Goal: Information Seeking & Learning: Compare options

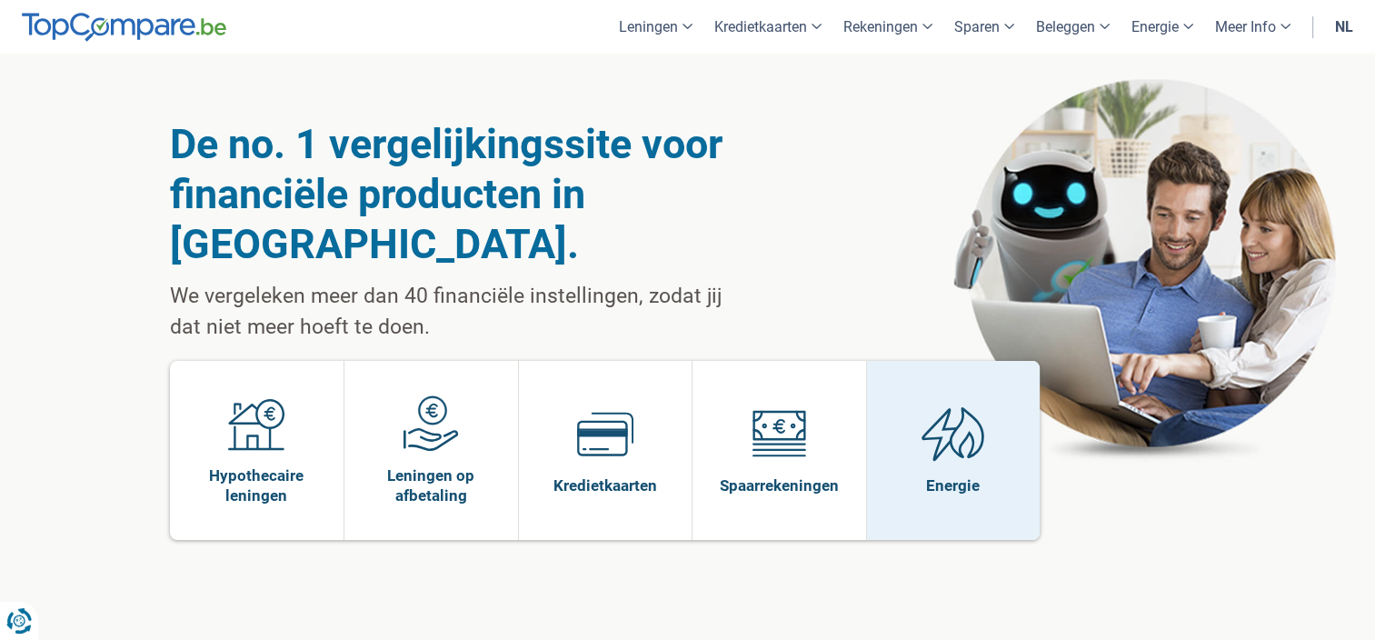
click at [950, 405] on img at bounding box center [953, 433] width 64 height 56
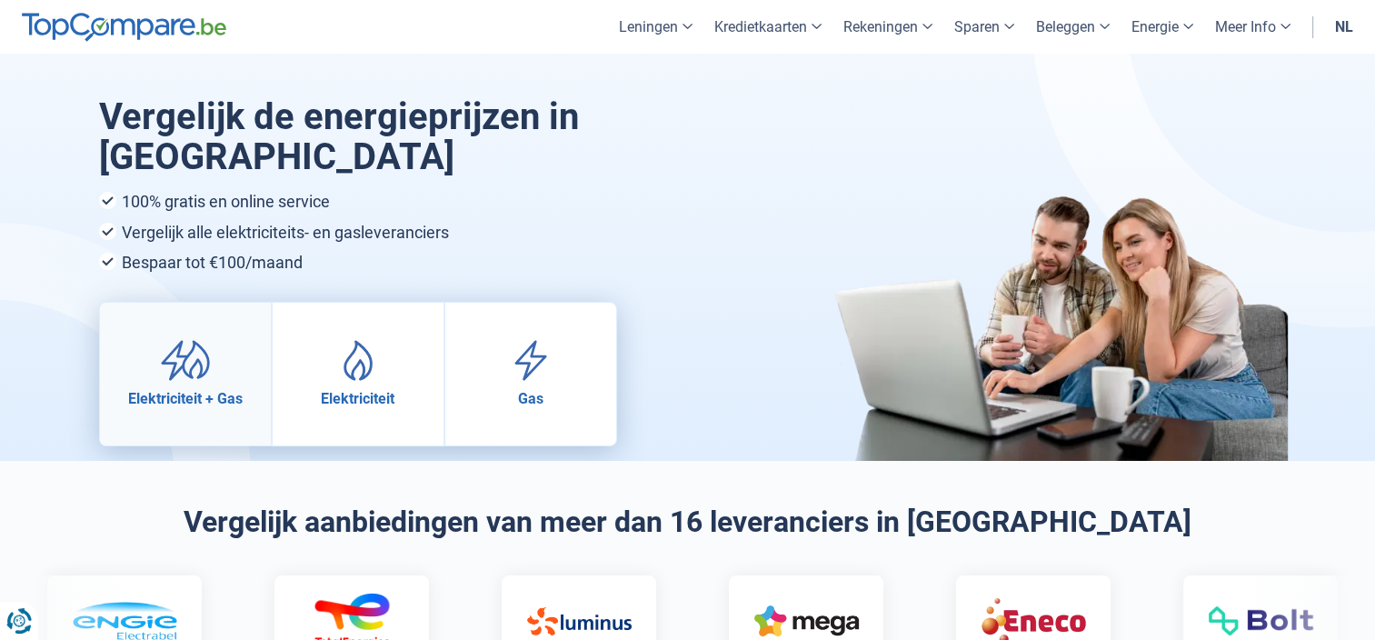
click at [222, 325] on link "Elektriciteit + Gas" at bounding box center [185, 374] width 171 height 143
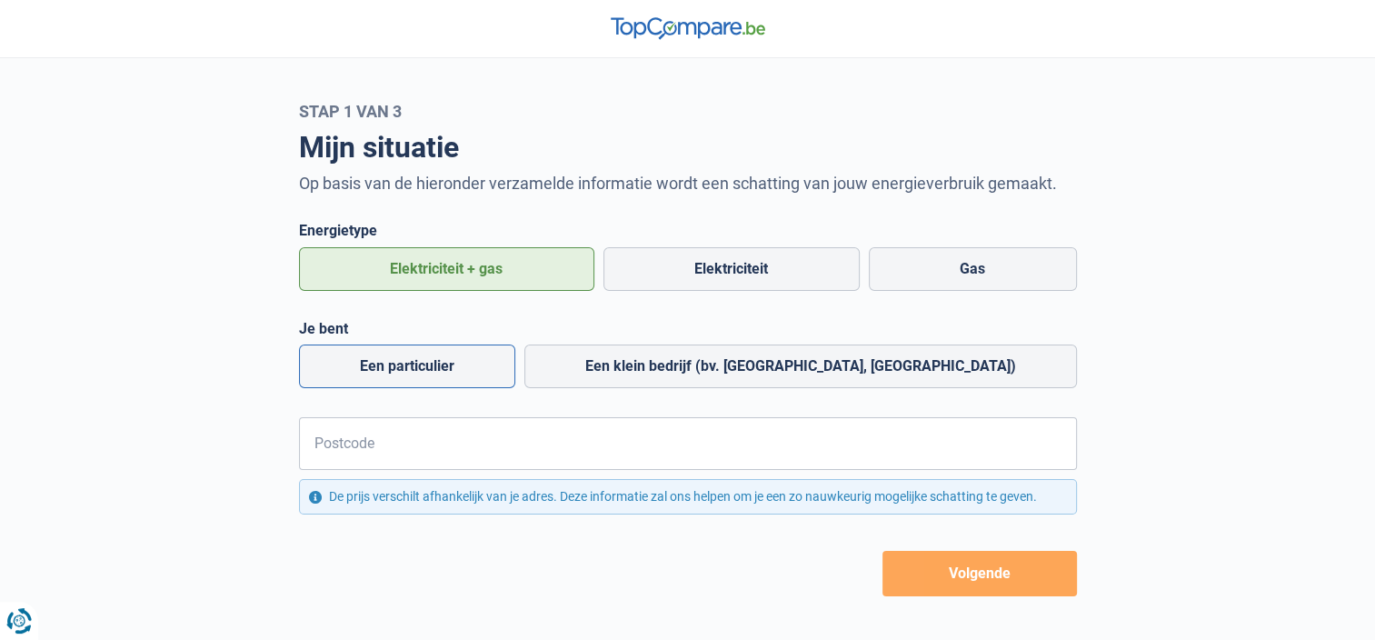
click at [487, 370] on label "Een particulier" at bounding box center [407, 366] width 216 height 44
click at [487, 370] on input "Een particulier" at bounding box center [407, 366] width 216 height 44
radio input "true"
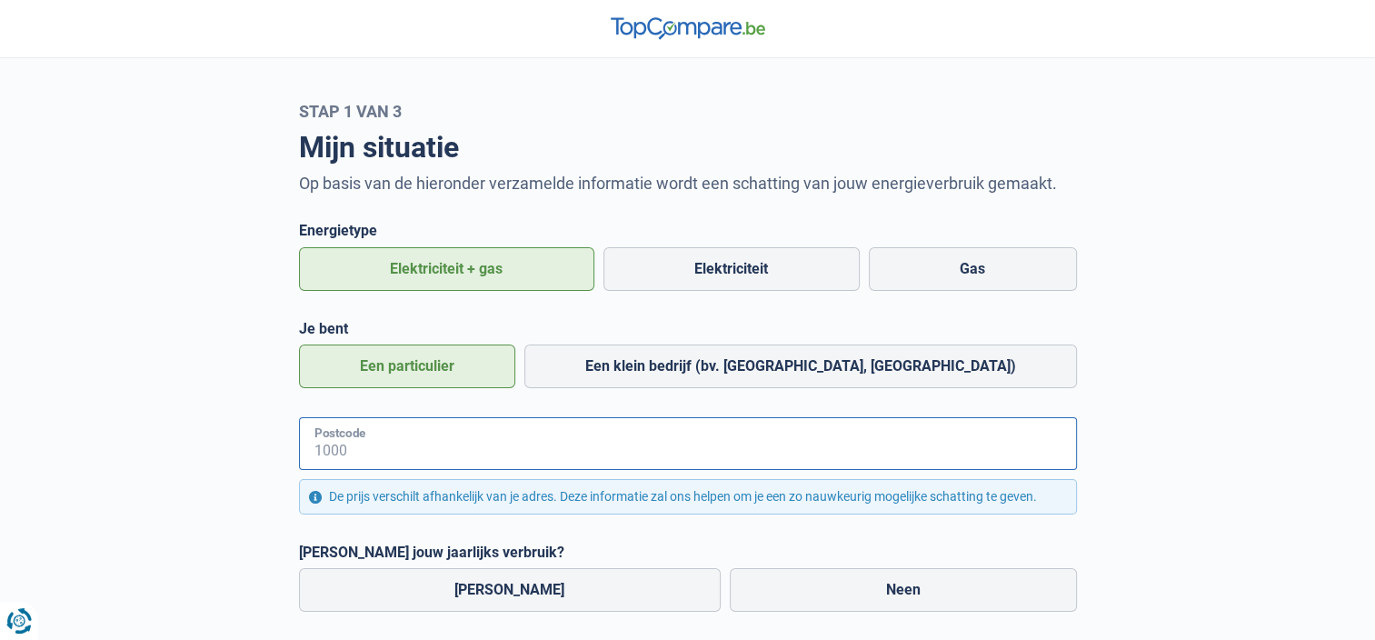
click at [470, 446] on input "Postcode" at bounding box center [688, 443] width 778 height 53
type input "2860"
click at [474, 581] on label "[PERSON_NAME]" at bounding box center [510, 590] width 422 height 44
click at [474, 581] on input "[PERSON_NAME]" at bounding box center [510, 590] width 422 height 44
radio input "true"
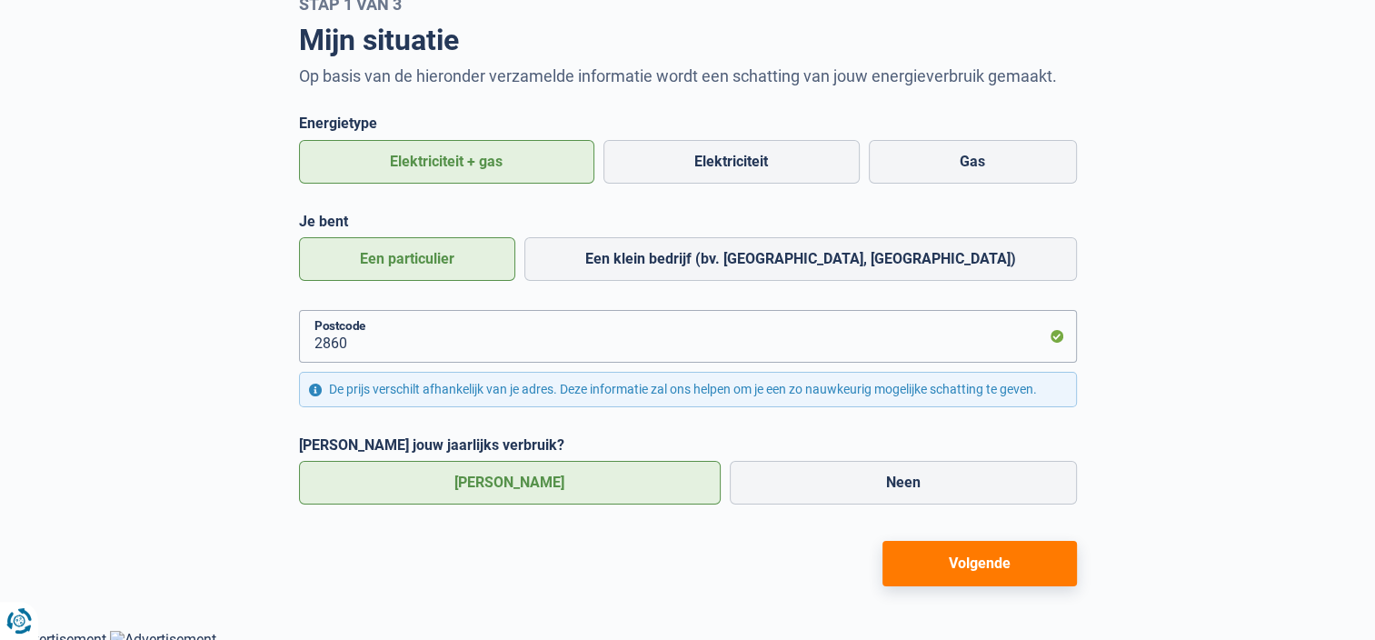
scroll to position [115, 0]
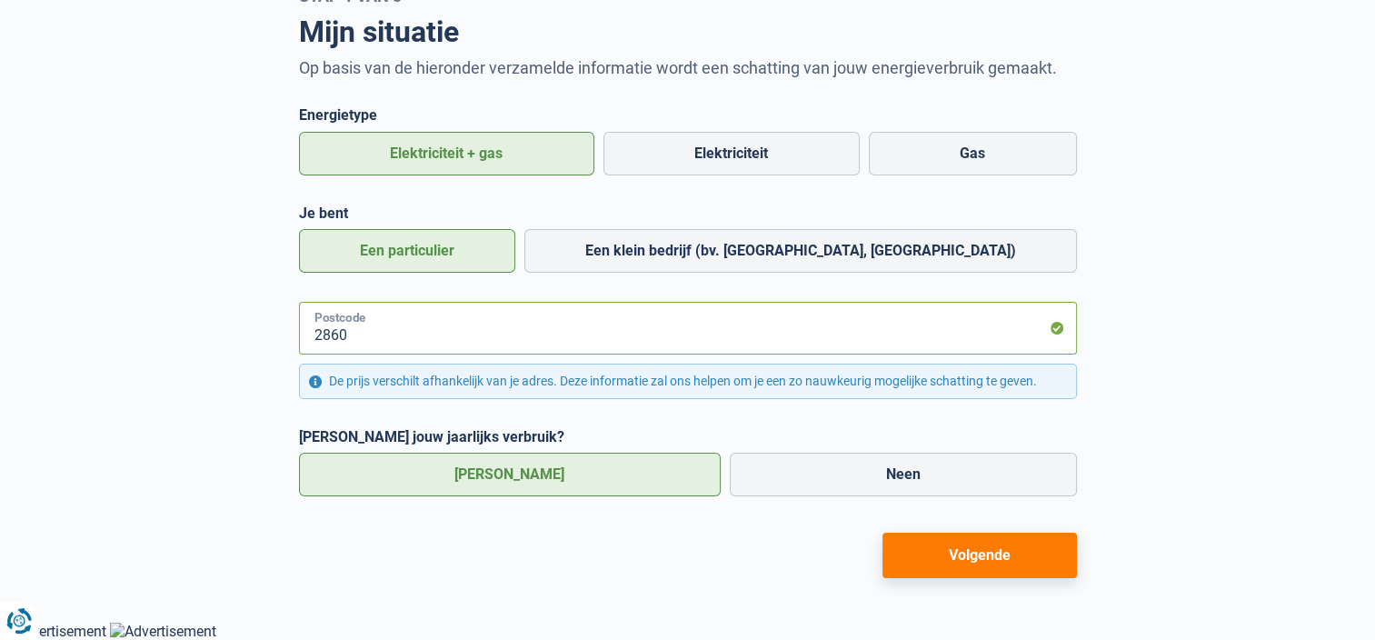
click at [472, 313] on input "2860" at bounding box center [688, 328] width 778 height 53
click at [434, 360] on div "2860 Postcode De prijs verschilt afhankelijk van je adres. Deze informatie zal …" at bounding box center [688, 350] width 778 height 97
click at [422, 348] on input "2860" at bounding box center [688, 328] width 778 height 53
click at [977, 557] on button "Volgende" at bounding box center [979, 554] width 194 height 45
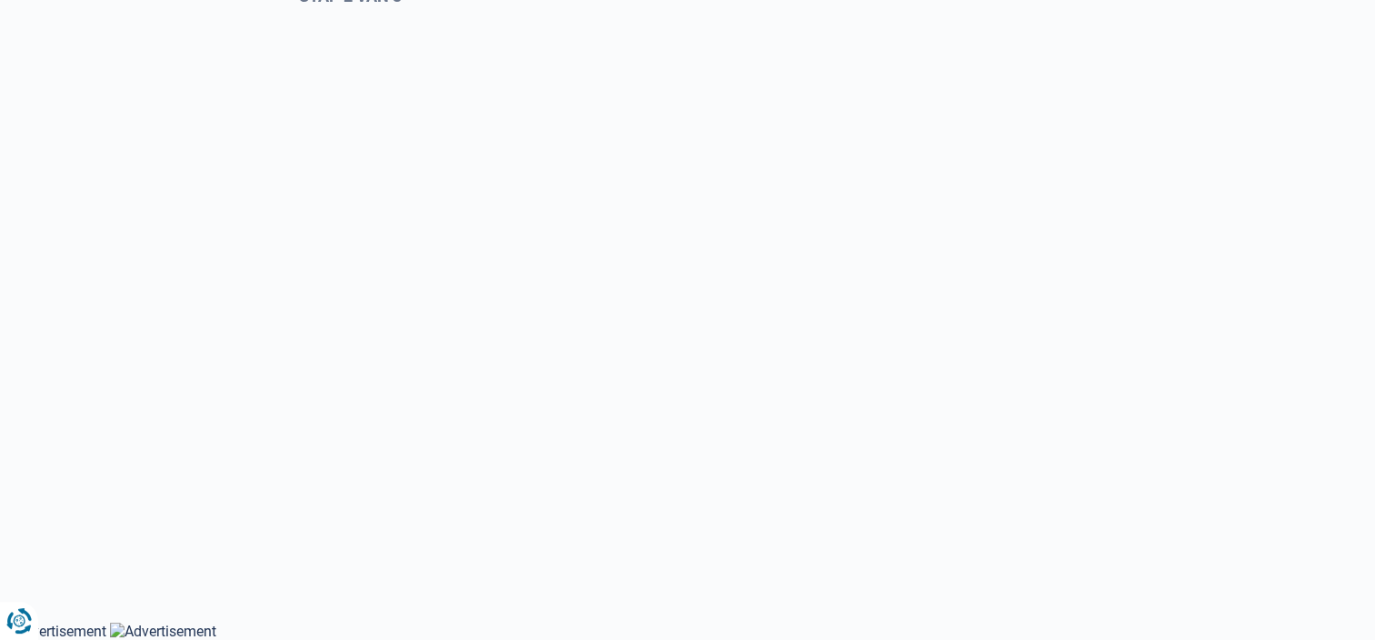
select select "Type meter"
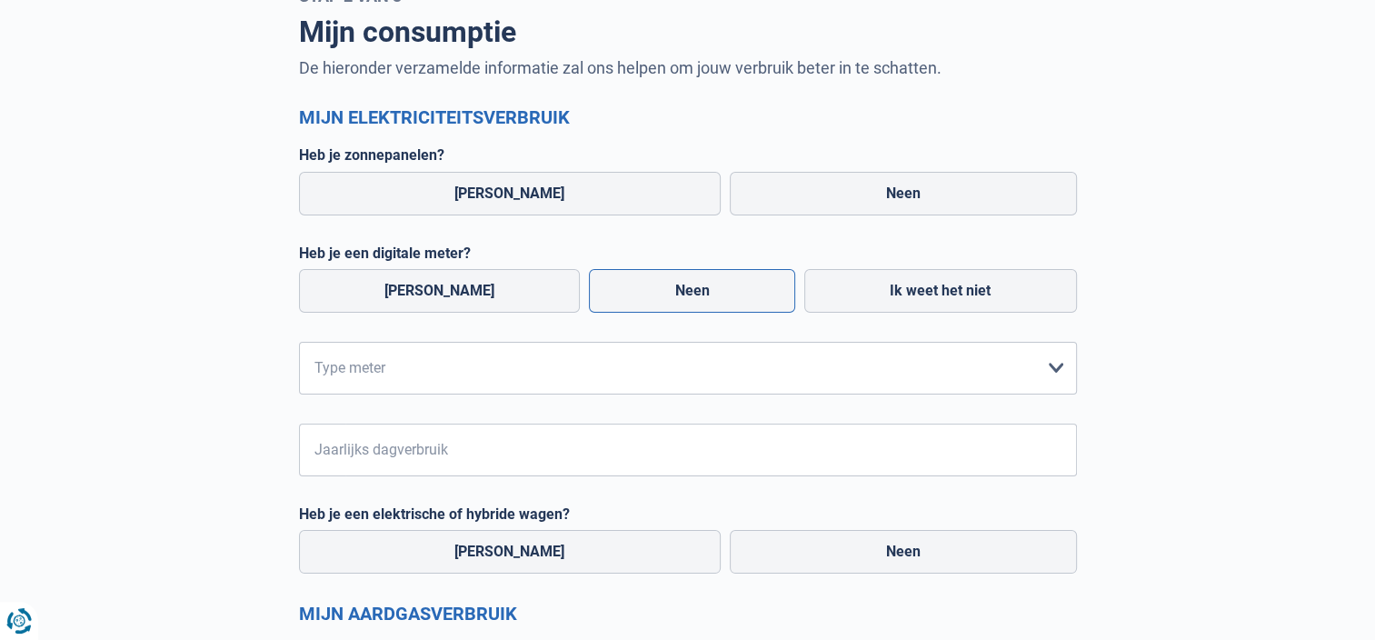
click at [643, 290] on label "Neen" at bounding box center [692, 291] width 206 height 44
click at [643, 290] on input "Neen" at bounding box center [692, 291] width 206 height 44
radio input "true"
radio input "false"
radio input "true"
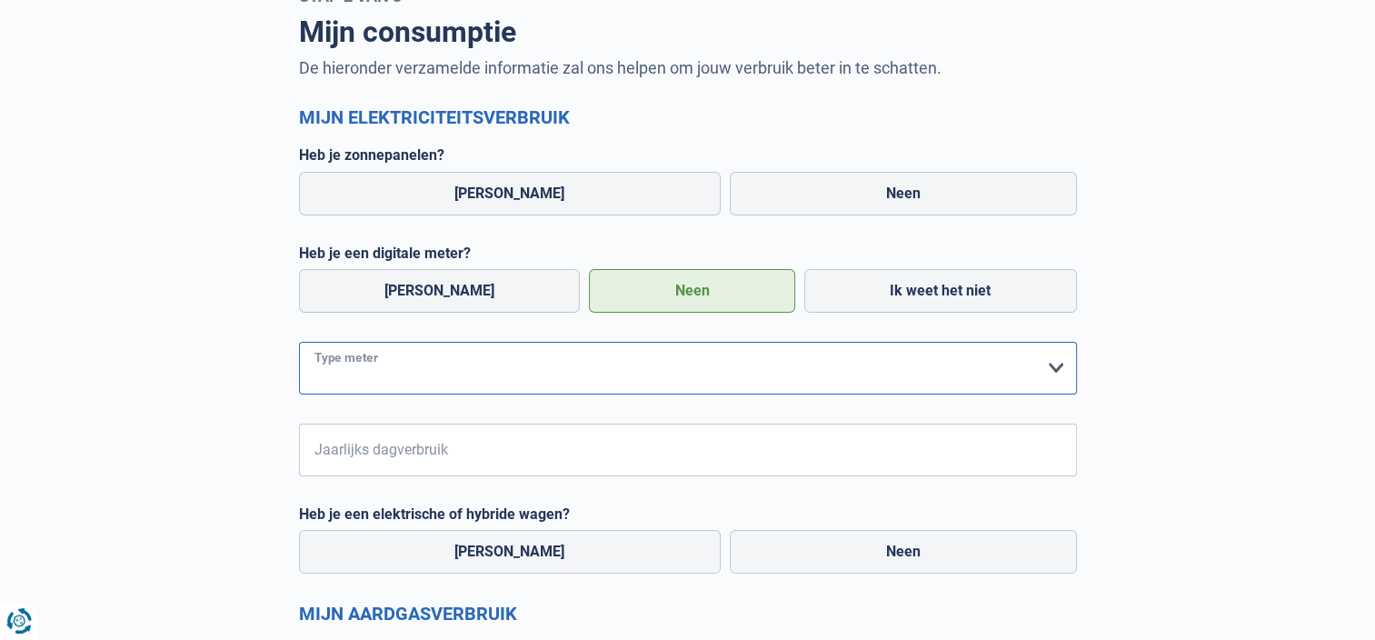
click at [412, 371] on select "form.selectOption Enkelvoudig Tweevoudig Enkelvoudig + uitsluitend nachttarief …" at bounding box center [688, 368] width 778 height 53
click at [299, 342] on select "form.selectOption Enkelvoudig Tweevoudig Enkelvoudig + uitsluitend nachttarief …" at bounding box center [688, 368] width 778 height 53
click at [520, 376] on select "form.selectOption Enkelvoudig Tweevoudig Enkelvoudig + uitsluitend nachttarief …" at bounding box center [688, 368] width 778 height 53
select select "day_night_bi_hourly"
click at [299, 342] on select "form.selectOption Enkelvoudig Tweevoudig Enkelvoudig + uitsluitend nachttarief …" at bounding box center [688, 368] width 778 height 53
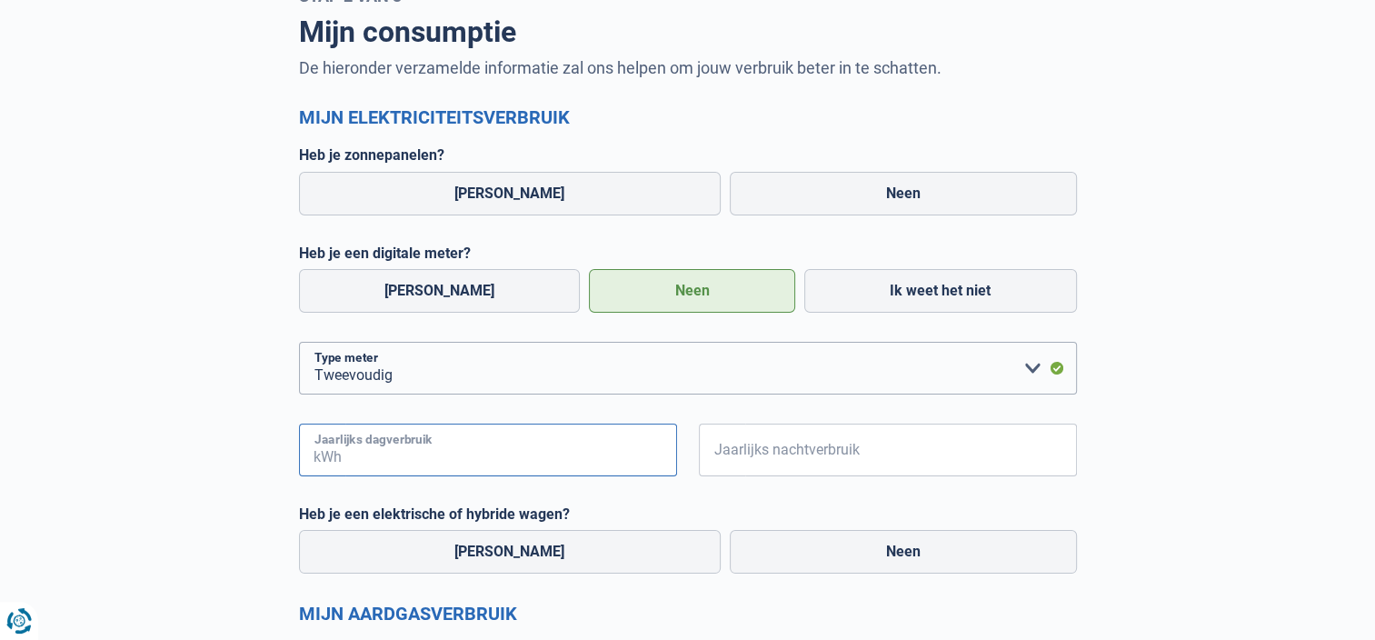
click at [448, 456] on input "Jaarlijks dagverbruik" at bounding box center [511, 449] width 332 height 53
type input "3000"
click at [897, 442] on input "Jaarlijks nachtverbruik" at bounding box center [911, 449] width 332 height 53
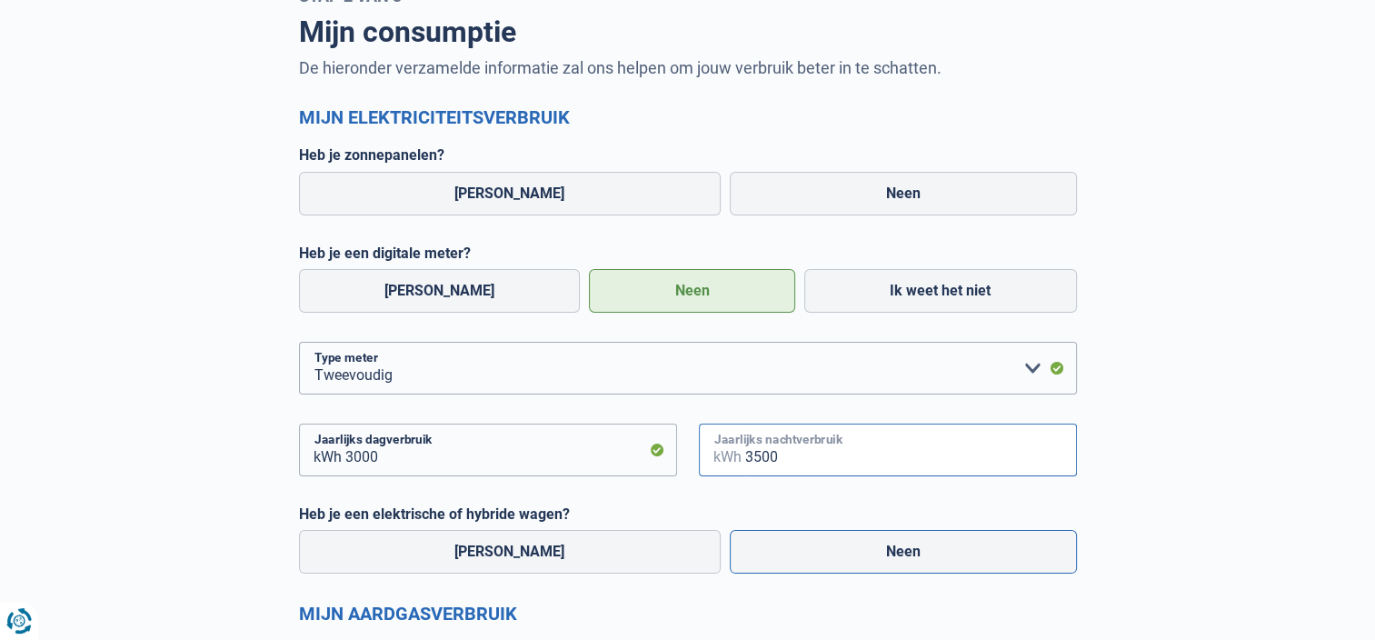
type input "3500"
click at [878, 552] on label "Neen" at bounding box center [903, 552] width 347 height 44
click at [878, 552] on input "Neen" at bounding box center [903, 552] width 347 height 44
radio input "true"
radio input "false"
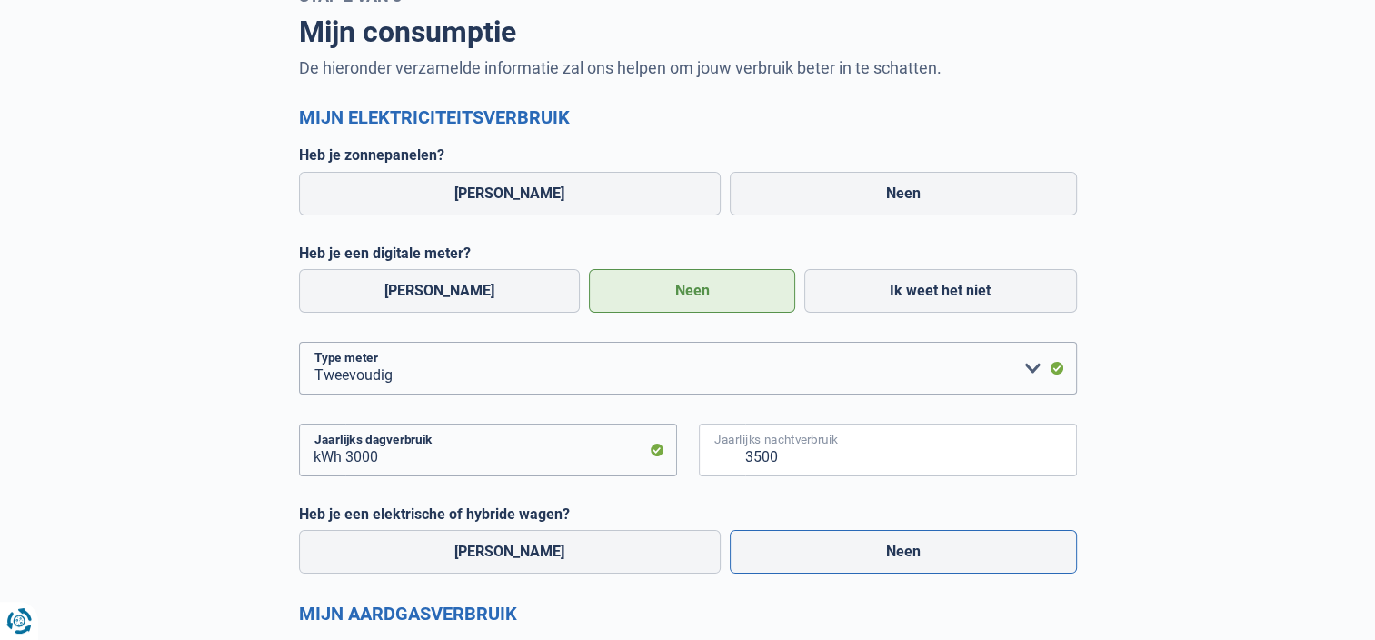
radio input "true"
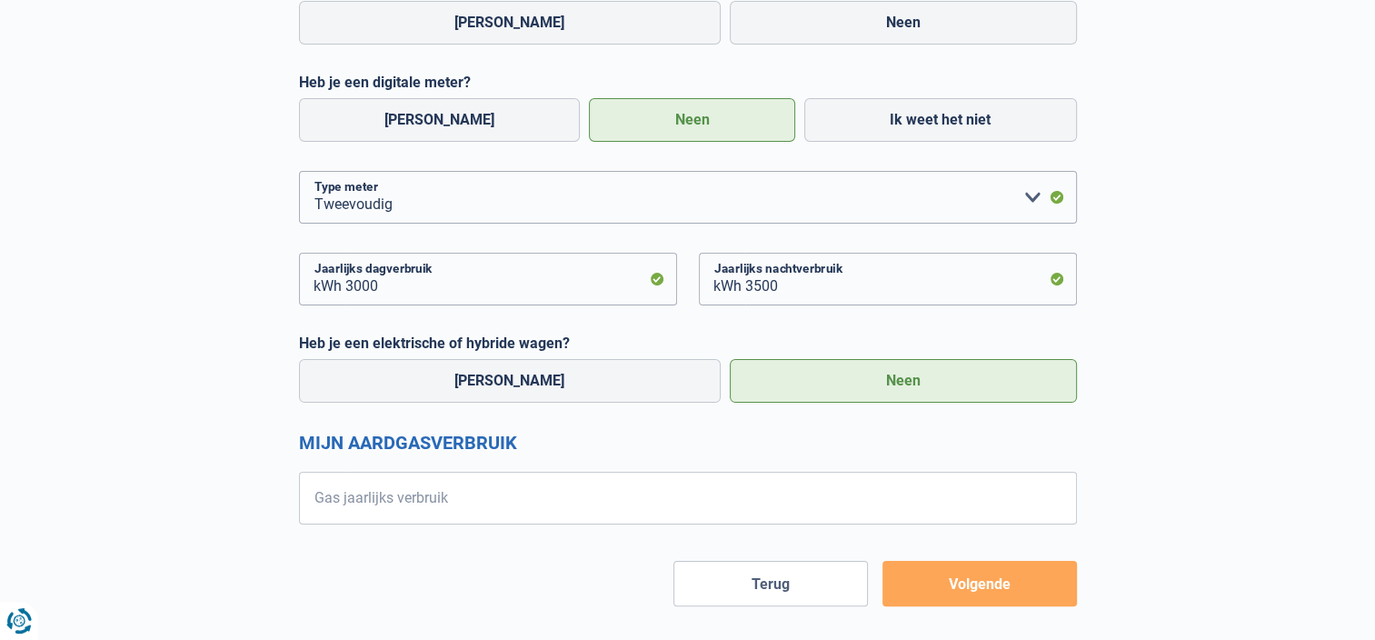
scroll to position [290, 0]
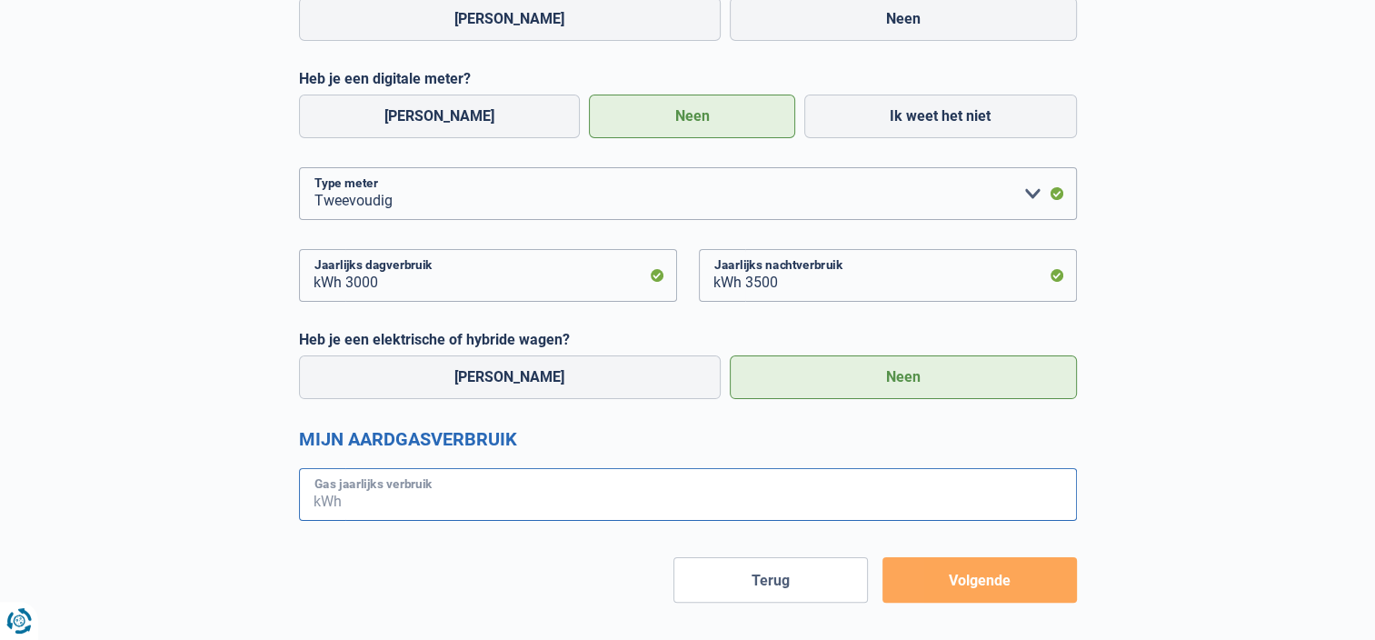
click at [478, 499] on input "Gas jaarlijks verbruik" at bounding box center [710, 494] width 731 height 53
type input "35000"
click at [970, 583] on button "Volgende" at bounding box center [979, 579] width 194 height 45
radio input "false"
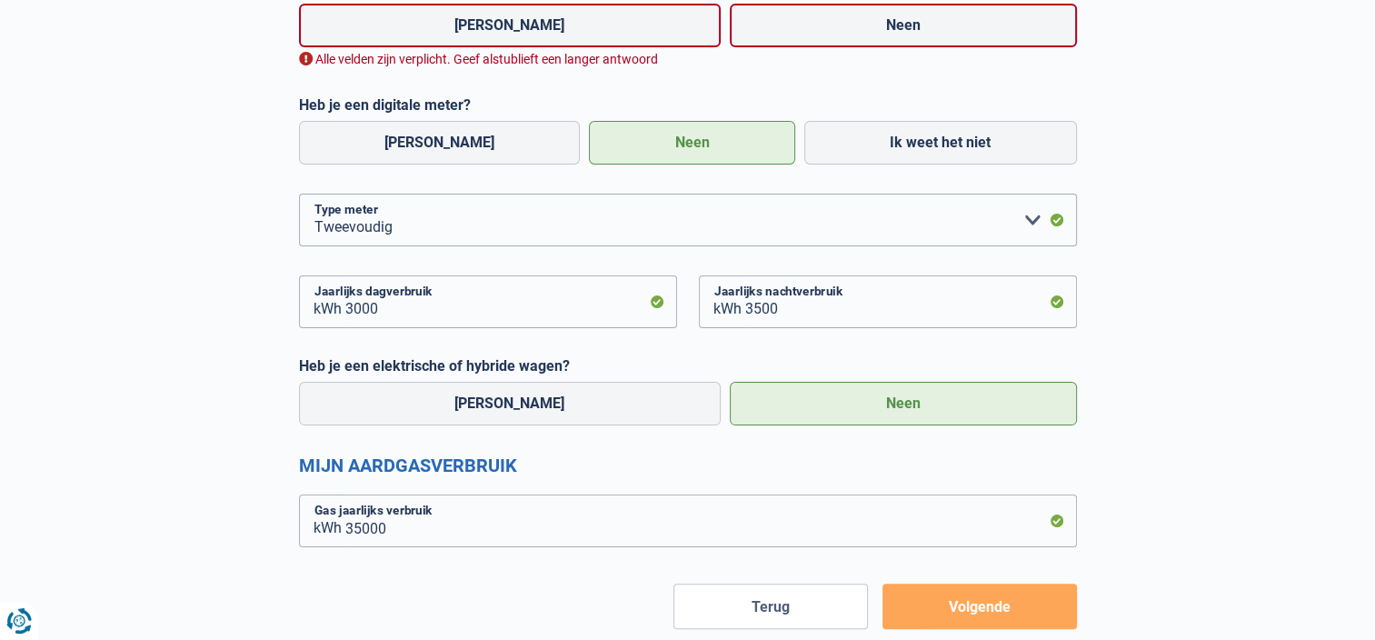
scroll to position [263, 0]
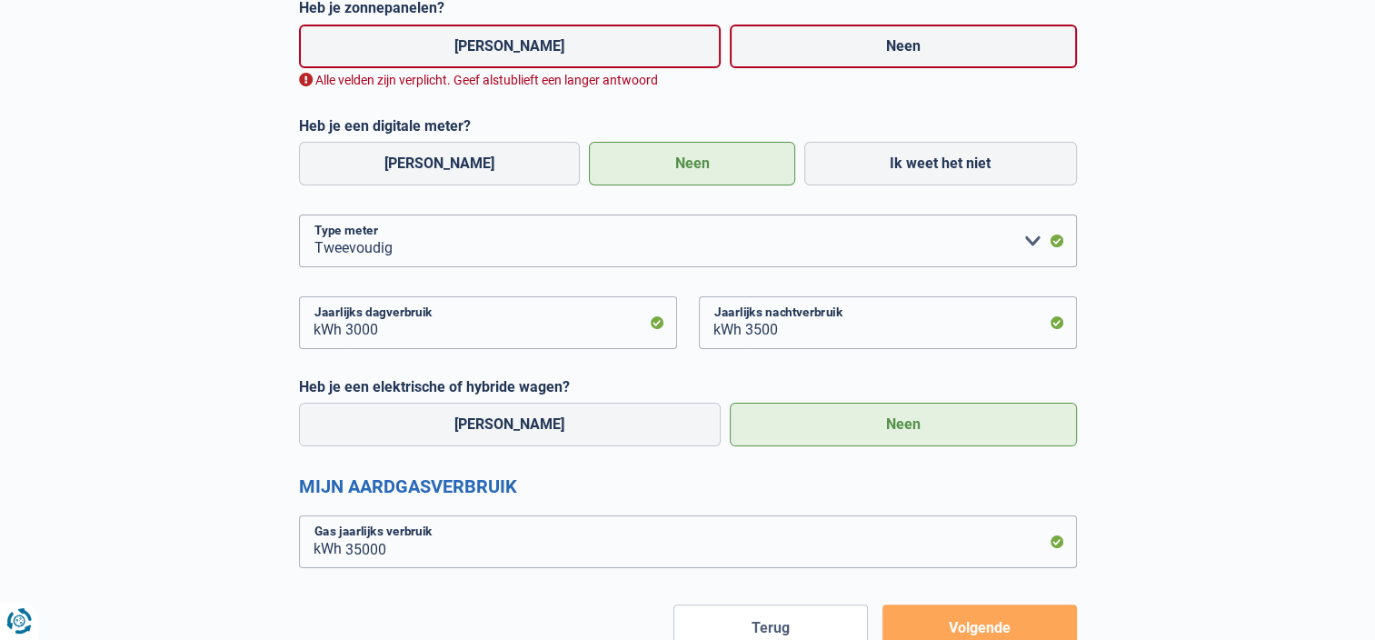
click at [849, 47] on label "Neen" at bounding box center [903, 47] width 347 height 44
click at [849, 47] on input "Neen" at bounding box center [903, 47] width 347 height 44
radio input "true"
radio input "false"
radio input "true"
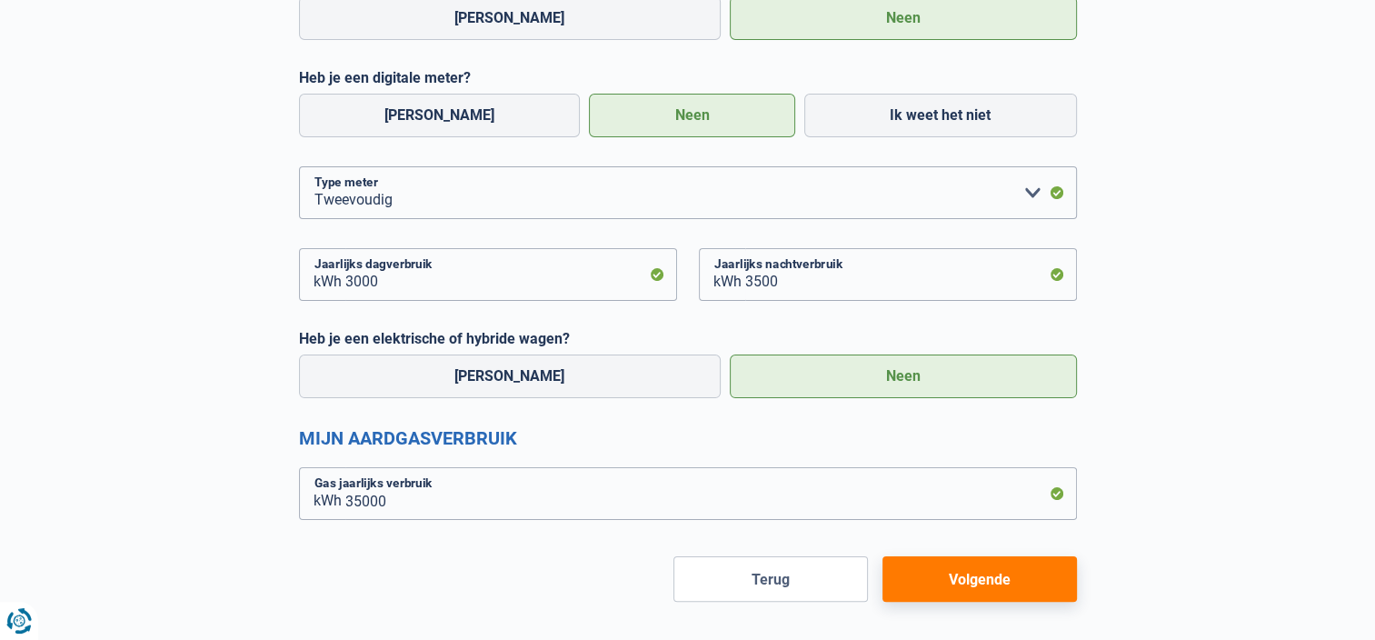
scroll to position [314, 0]
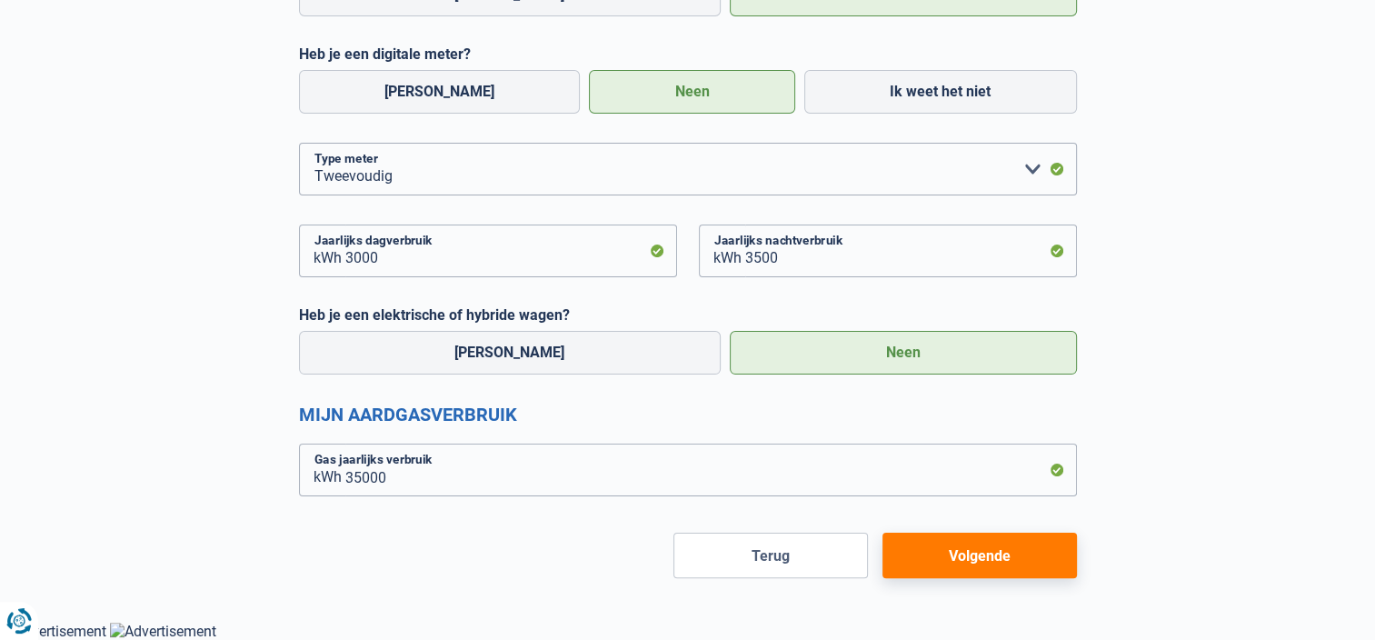
click at [972, 552] on button "Volgende" at bounding box center [979, 554] width 194 height 45
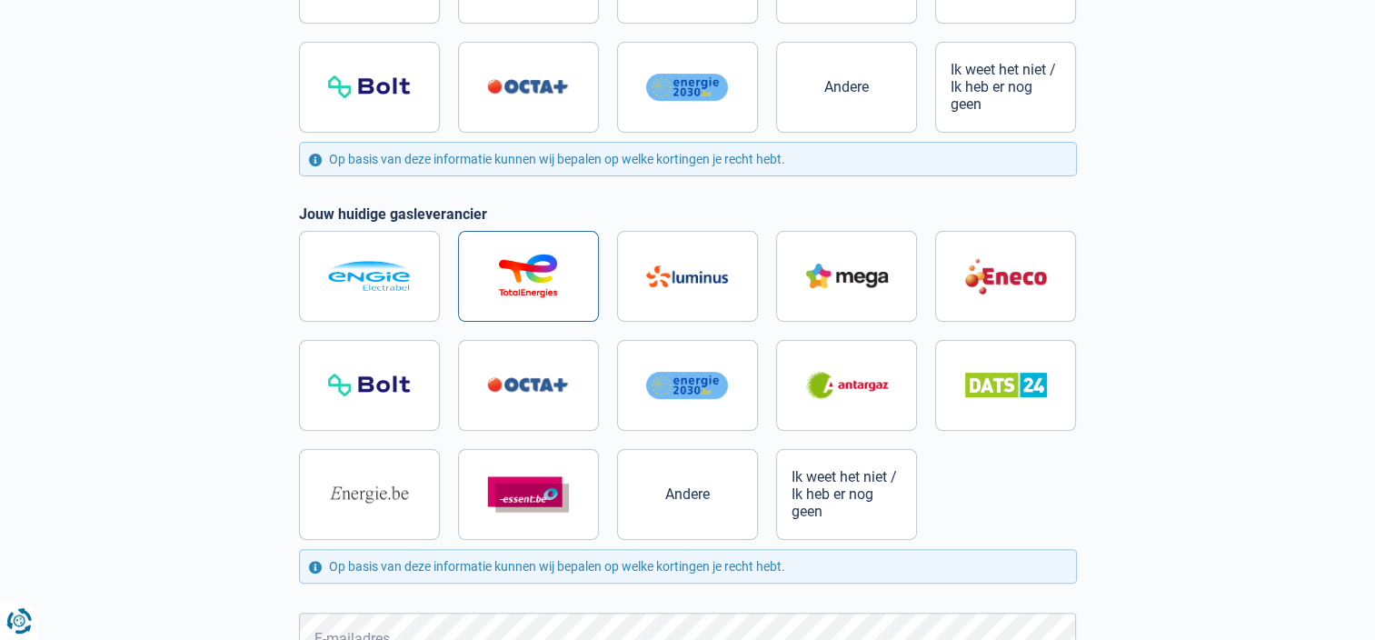
click at [531, 271] on img at bounding box center [528, 275] width 82 height 44
click at [531, 271] on input "radio" at bounding box center [688, 385] width 778 height 309
radio input "true"
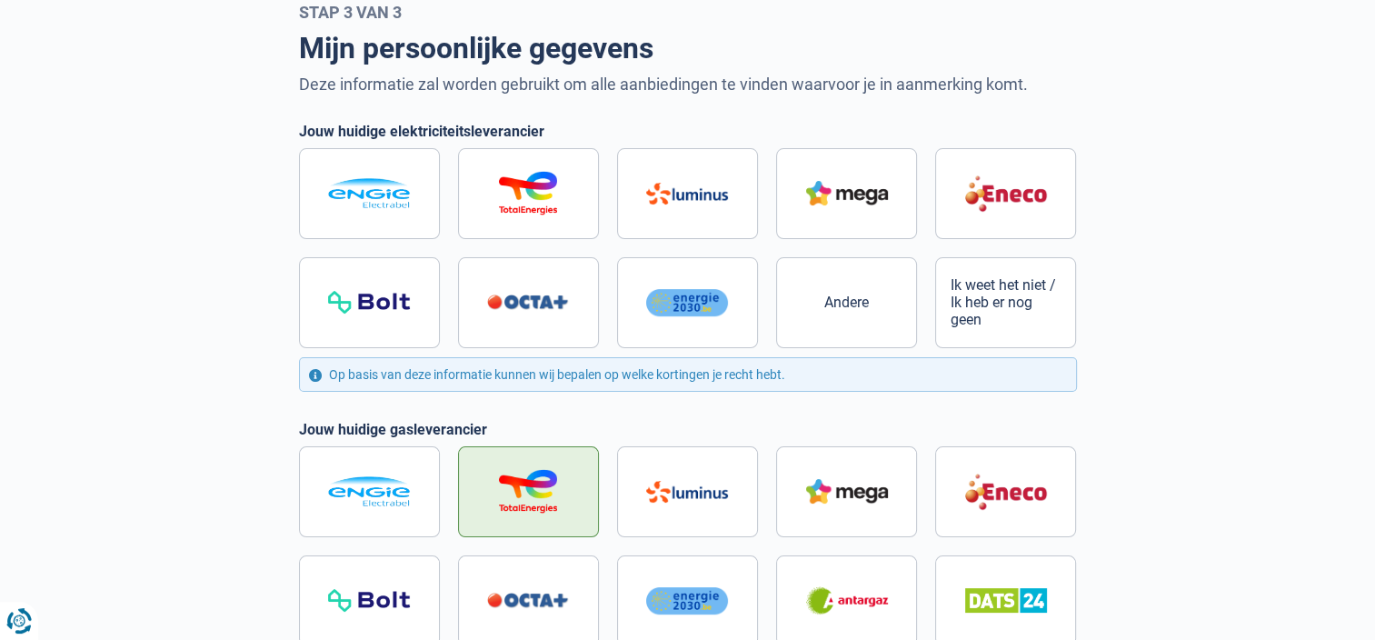
scroll to position [86, 0]
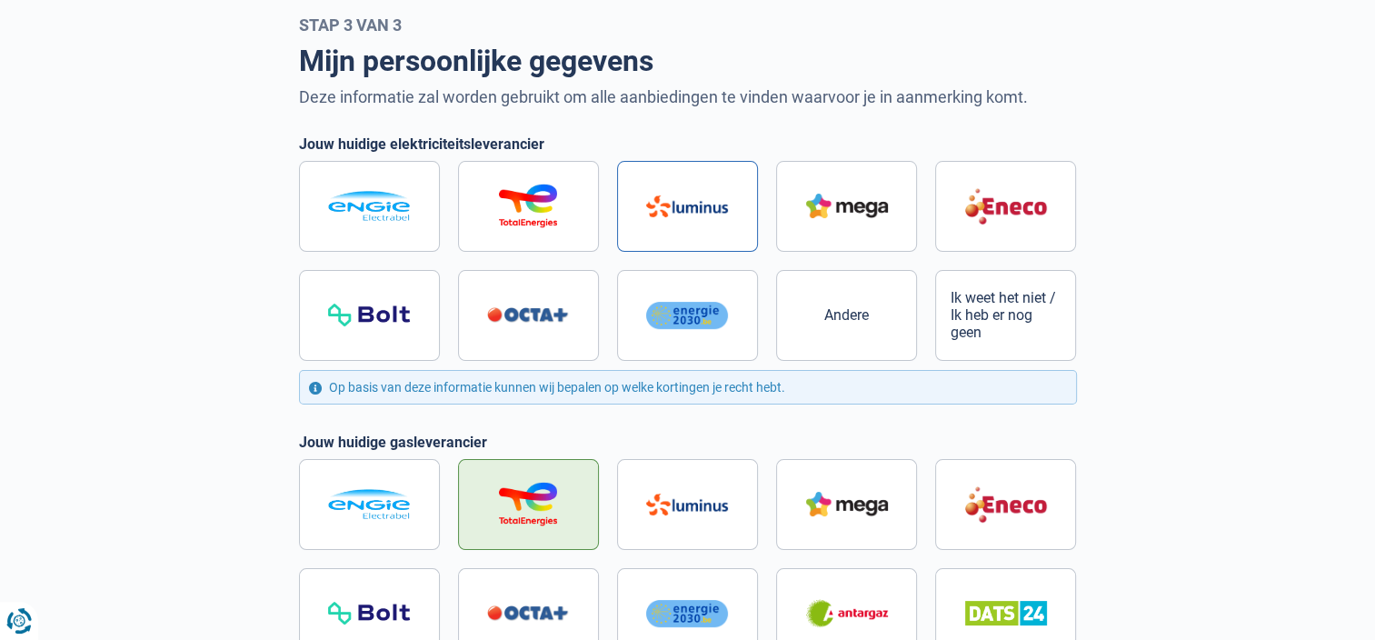
click at [684, 211] on img at bounding box center [687, 206] width 82 height 22
click at [684, 211] on input "radio" at bounding box center [688, 261] width 778 height 200
radio input "true"
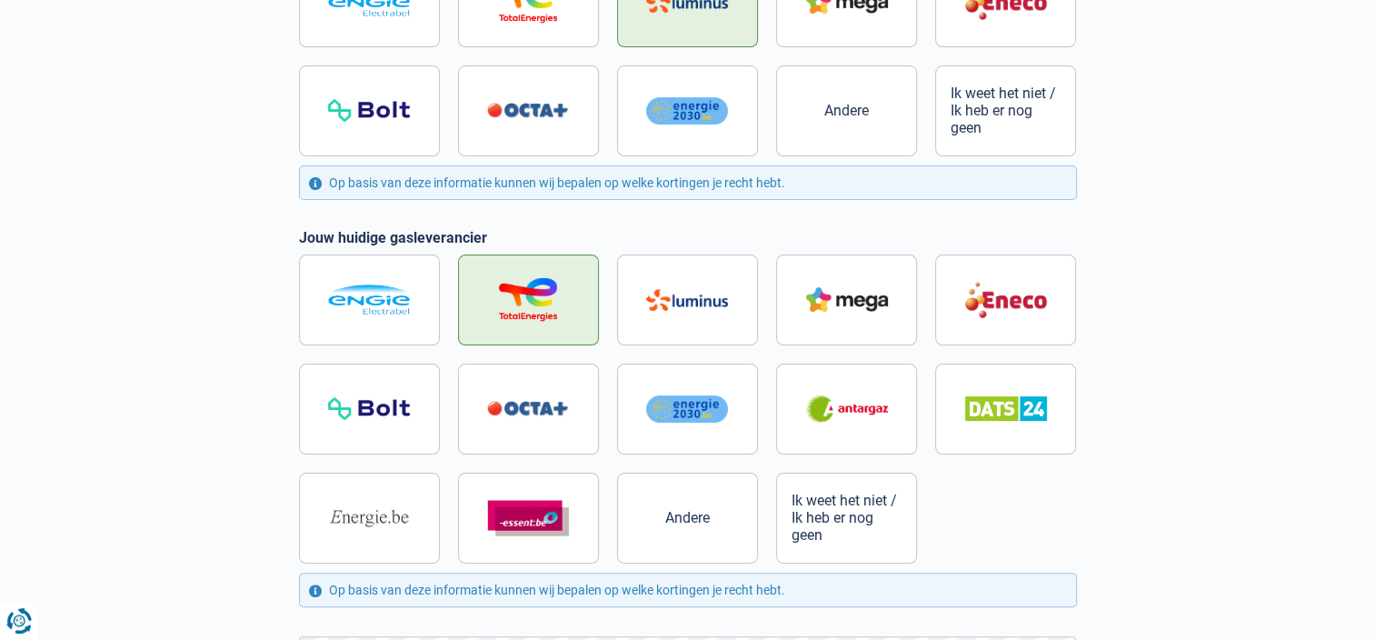
scroll to position [297, 0]
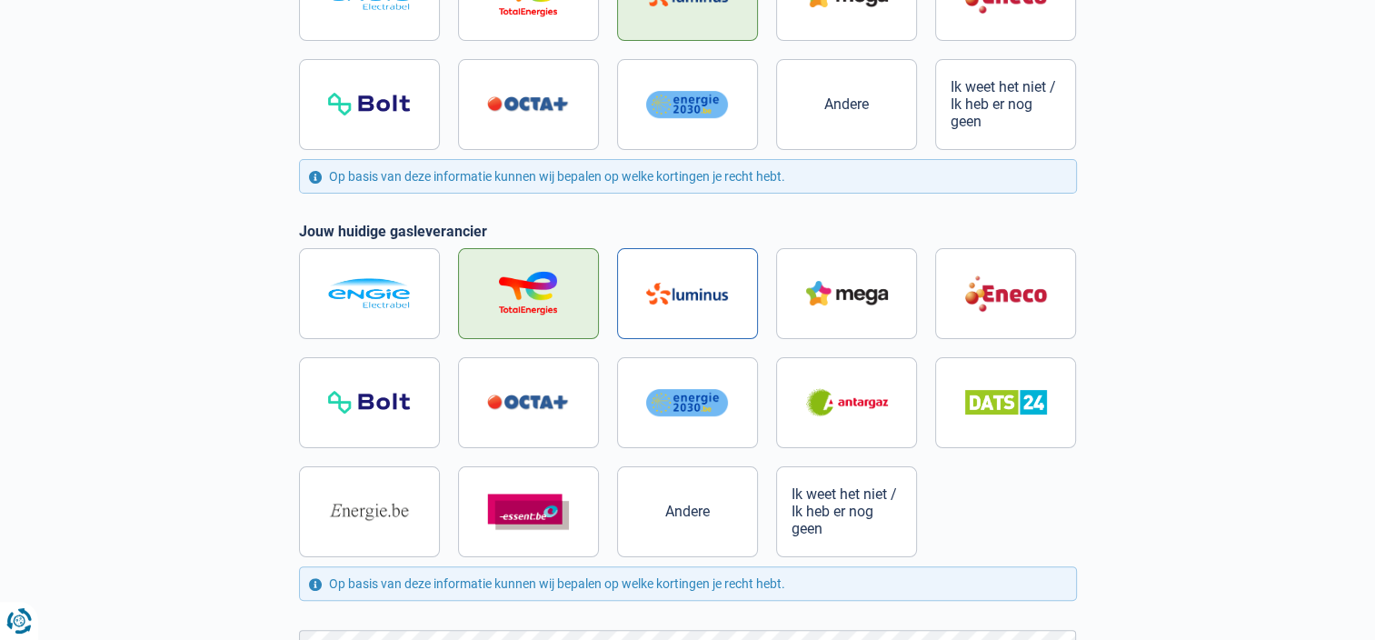
click at [680, 287] on img at bounding box center [687, 294] width 82 height 22
click at [680, 287] on input "radio" at bounding box center [688, 402] width 778 height 309
radio input "true"
radio input "false"
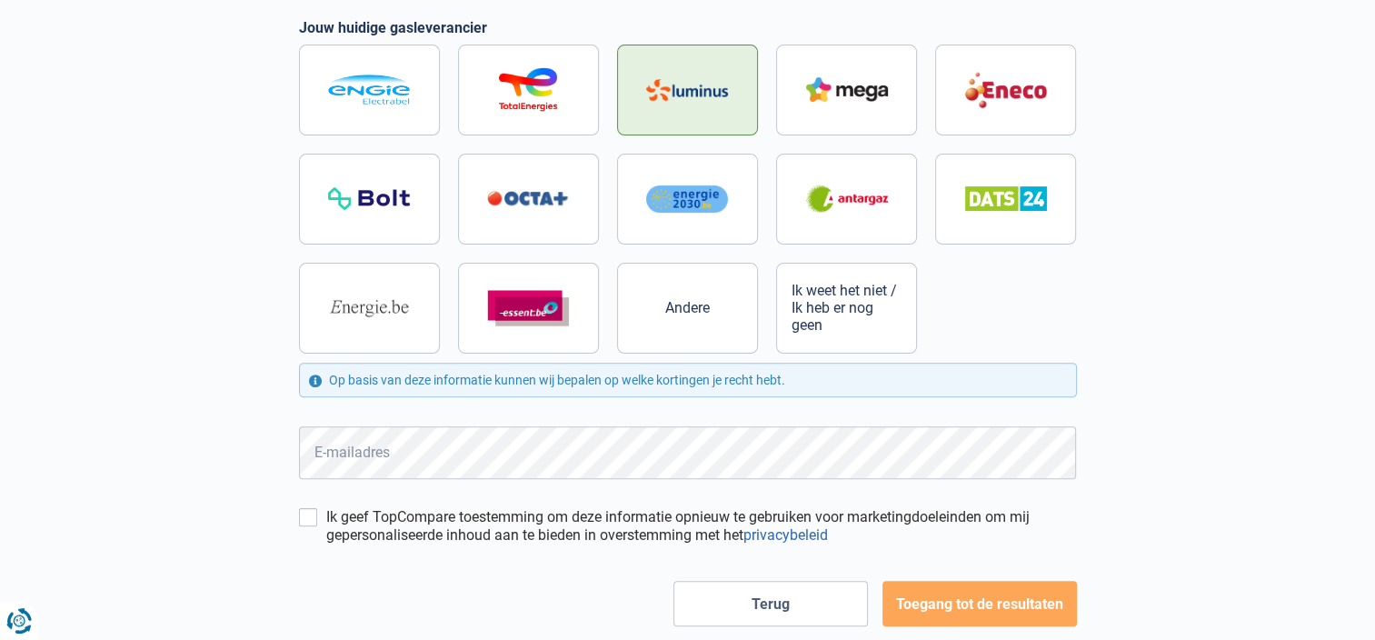
scroll to position [516, 0]
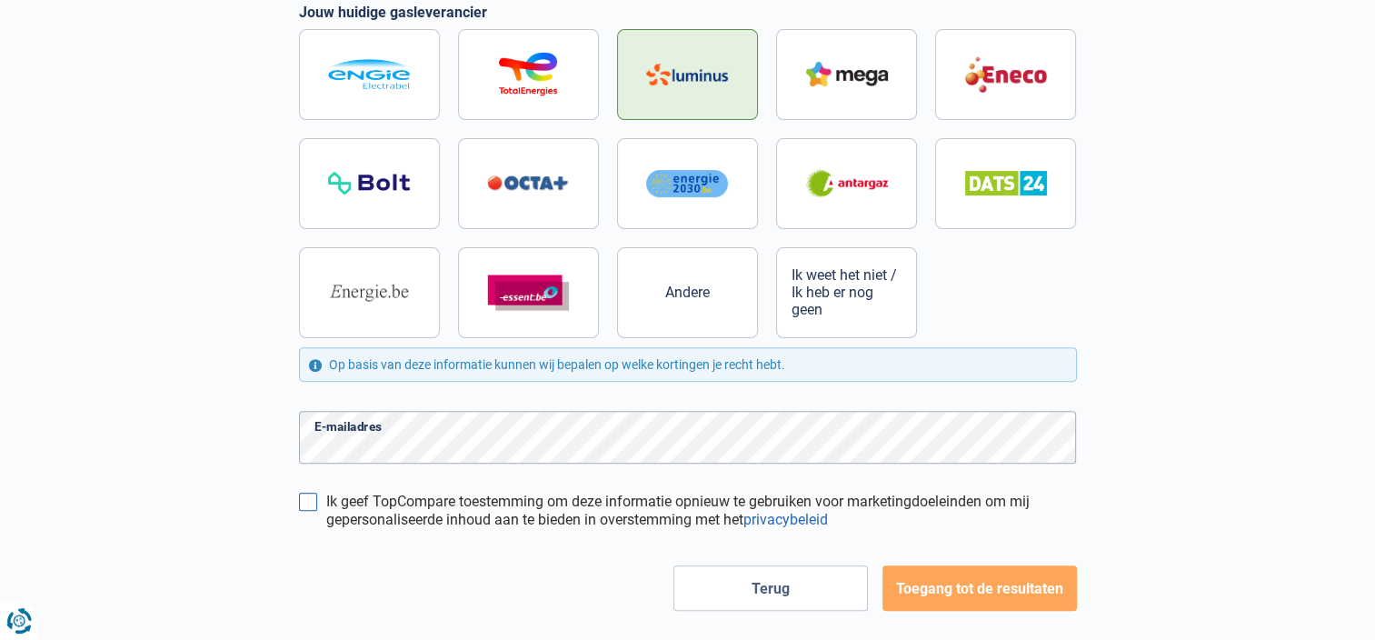
click at [307, 497] on input "Ik geef TopCompare toestemming om deze informatie opnieuw te gebruiken voor mar…" at bounding box center [308, 501] width 18 height 18
checkbox input "true"
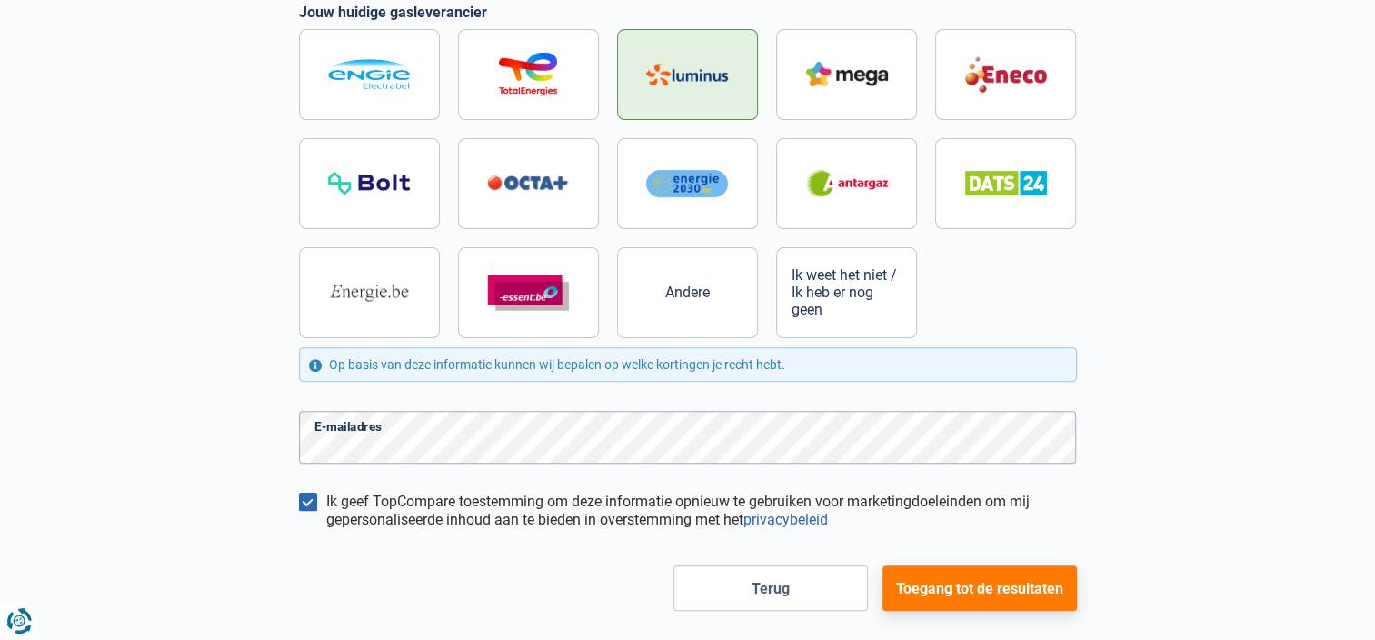
click at [976, 589] on button "Toegang tot de resultaten" at bounding box center [979, 587] width 194 height 45
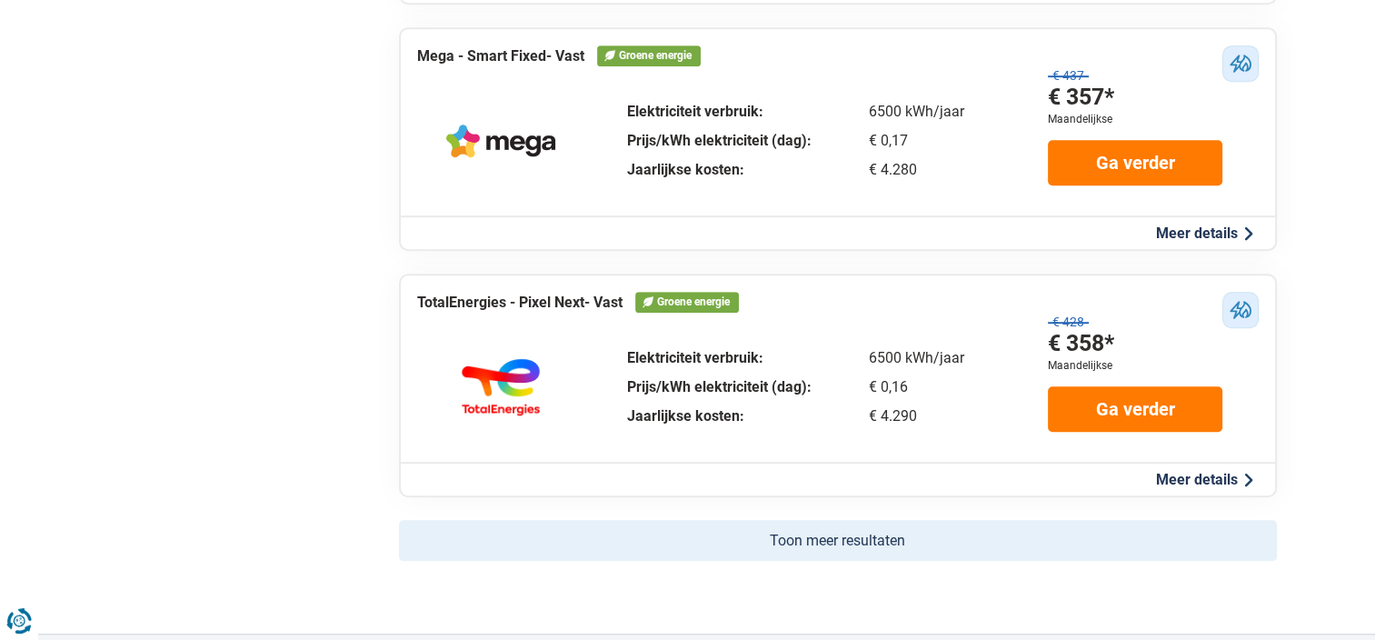
scroll to position [1097, 0]
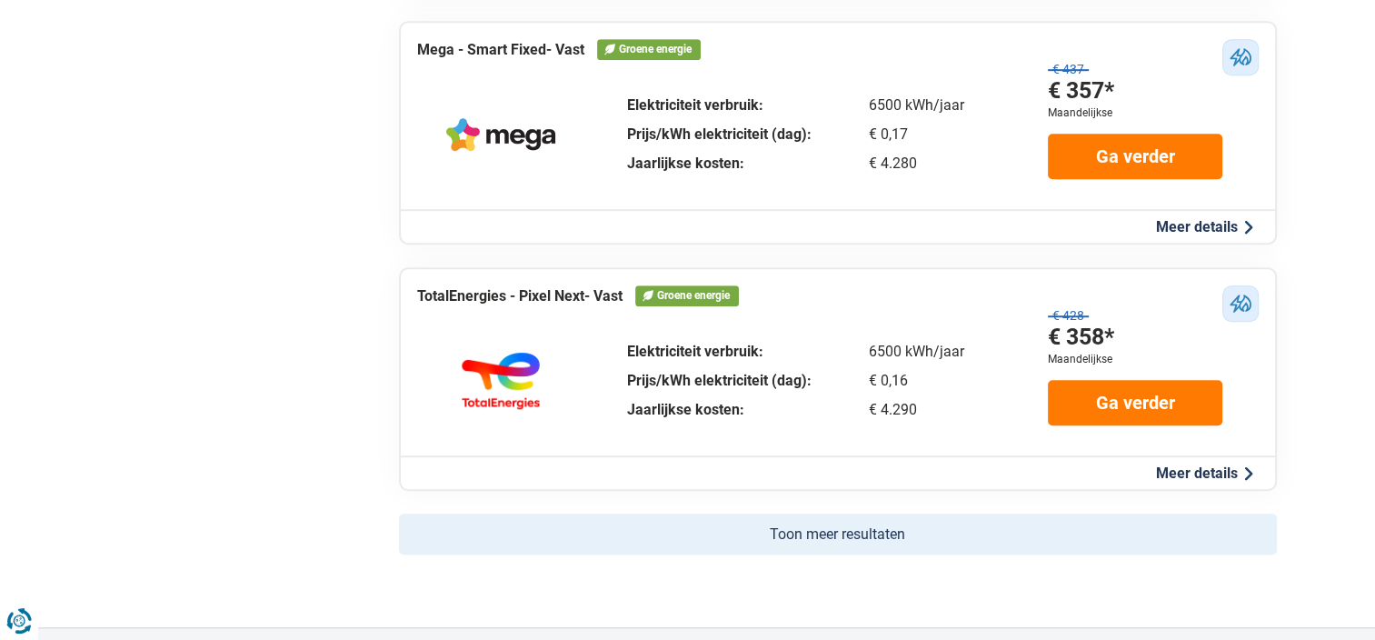
click at [833, 541] on button "Toon meer resultaten" at bounding box center [838, 533] width 878 height 41
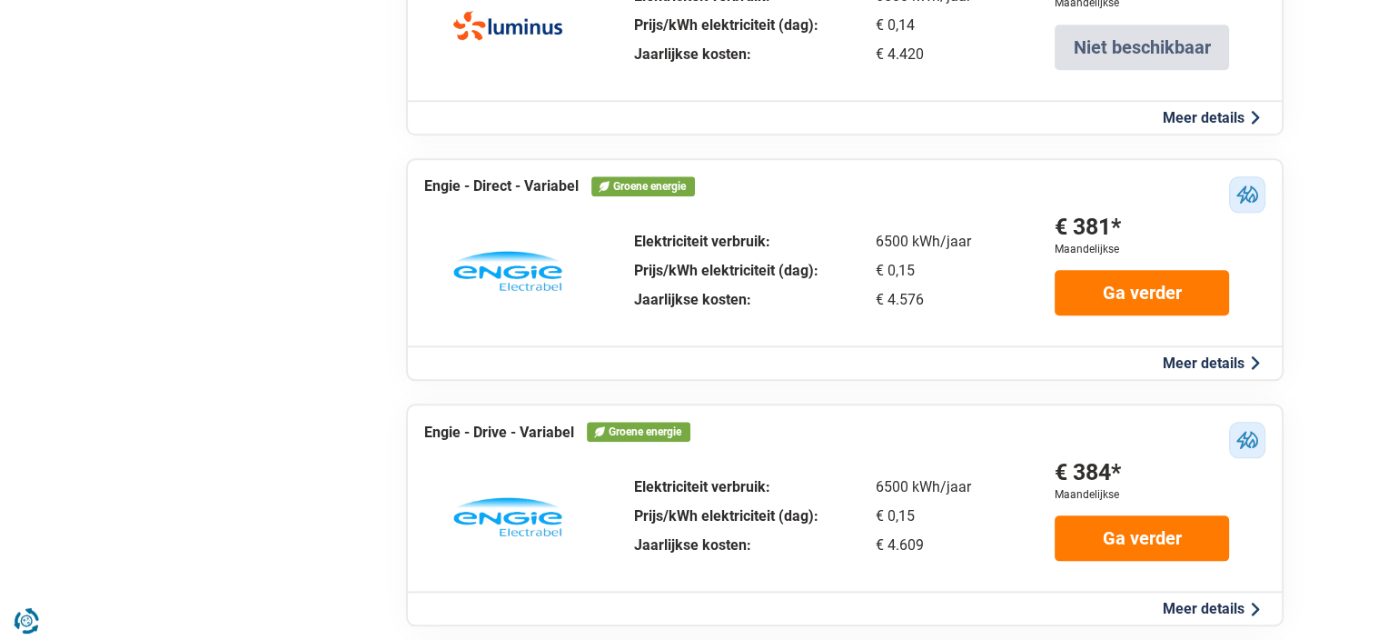
scroll to position [1975, 0]
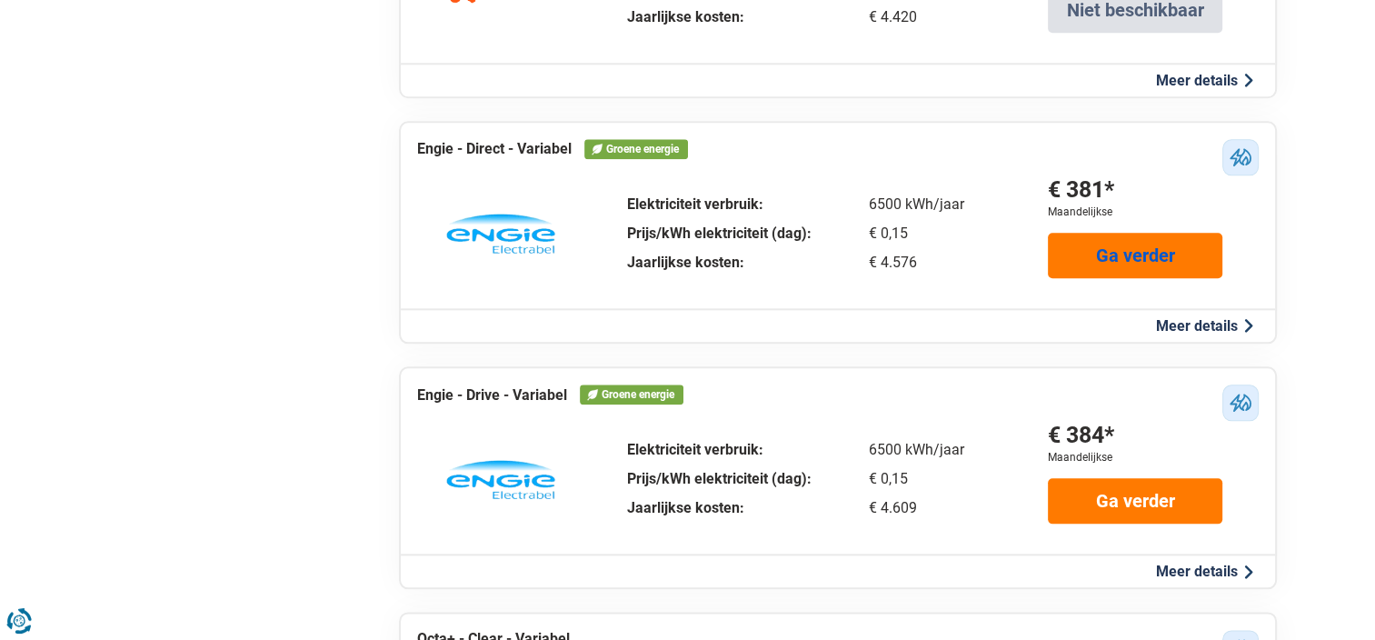
click at [1151, 246] on link "Ga verder" at bounding box center [1135, 255] width 174 height 45
click at [1143, 240] on link "Ga verder" at bounding box center [1135, 255] width 174 height 45
click at [1182, 316] on button "Meer details" at bounding box center [1204, 325] width 108 height 19
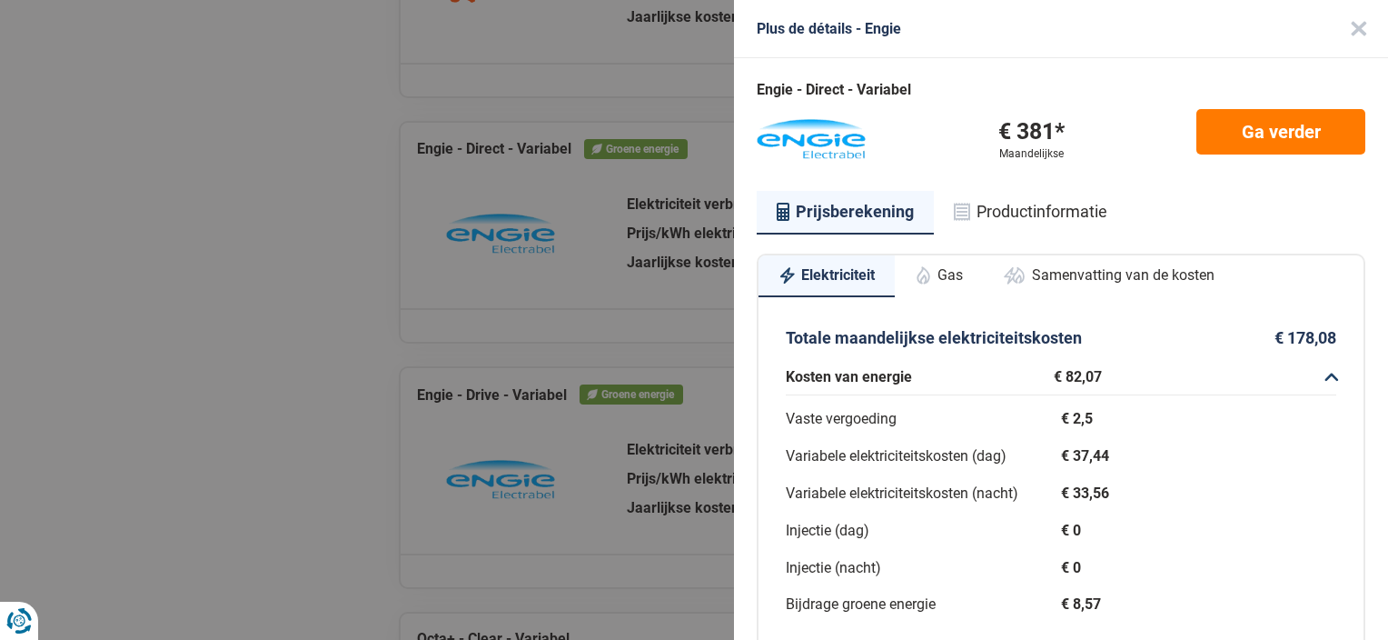
click at [286, 279] on div "Plus de détails - Engie Engie - Direct - Variabel € 381* Maandelijkse Ga verder…" at bounding box center [694, 320] width 1388 height 640
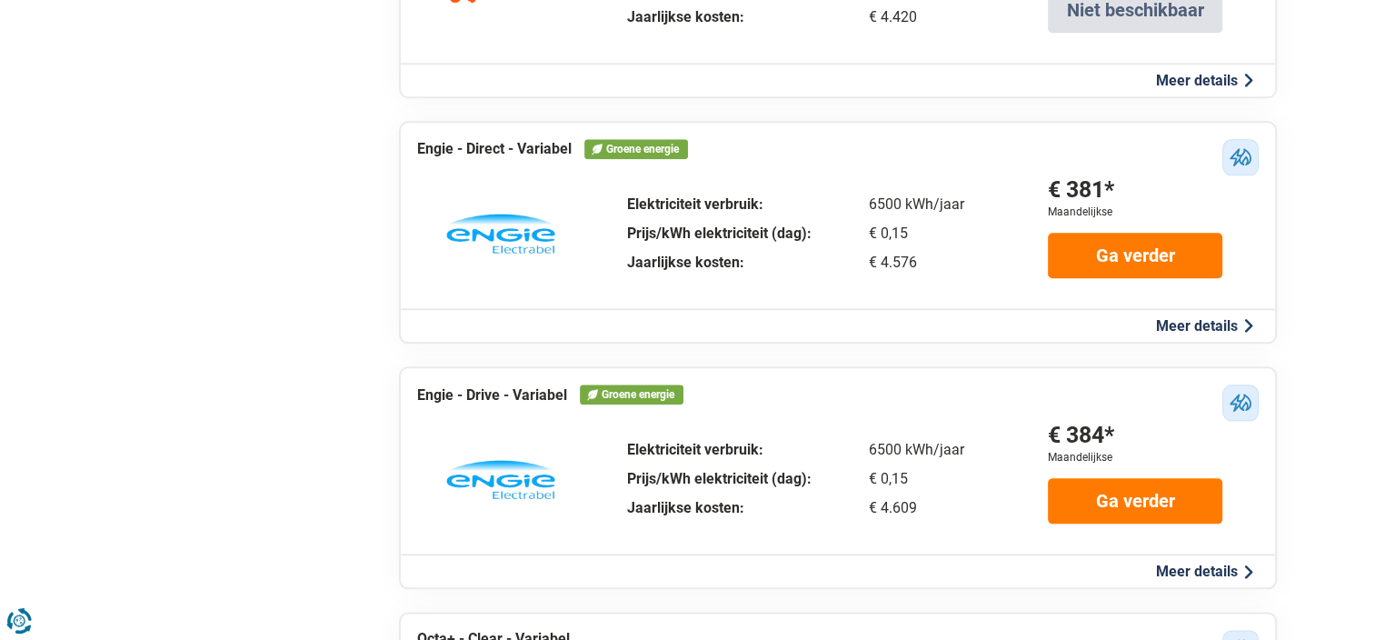
click at [1210, 316] on button "Meer details" at bounding box center [1204, 325] width 108 height 19
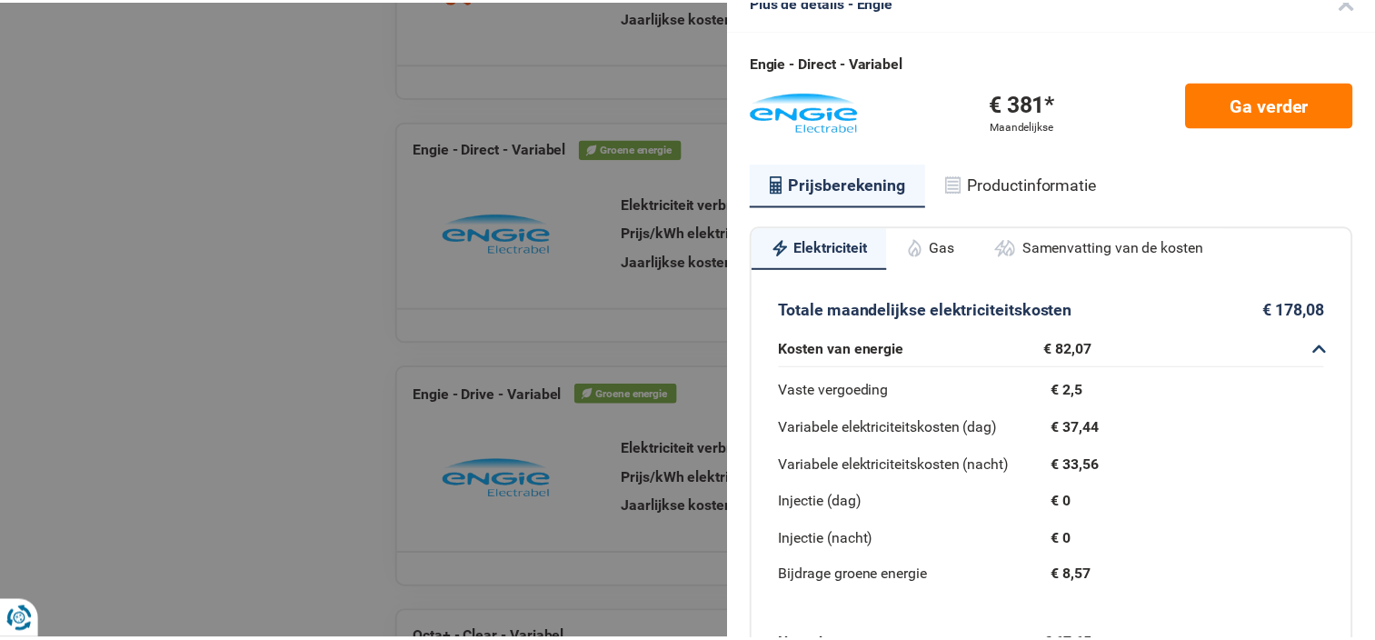
scroll to position [0, 0]
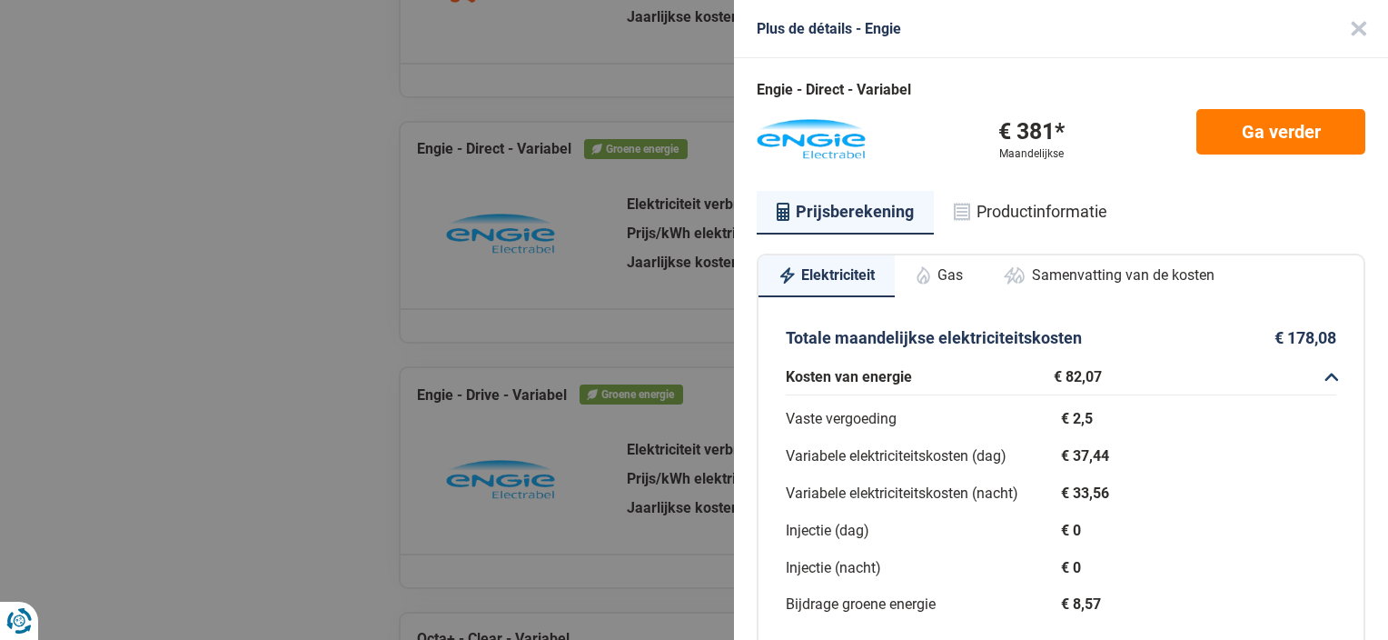
click at [306, 189] on div "Plus de détails - Engie Engie - Direct - Variabel € 381* Maandelijkse Ga verder…" at bounding box center [694, 320] width 1388 height 640
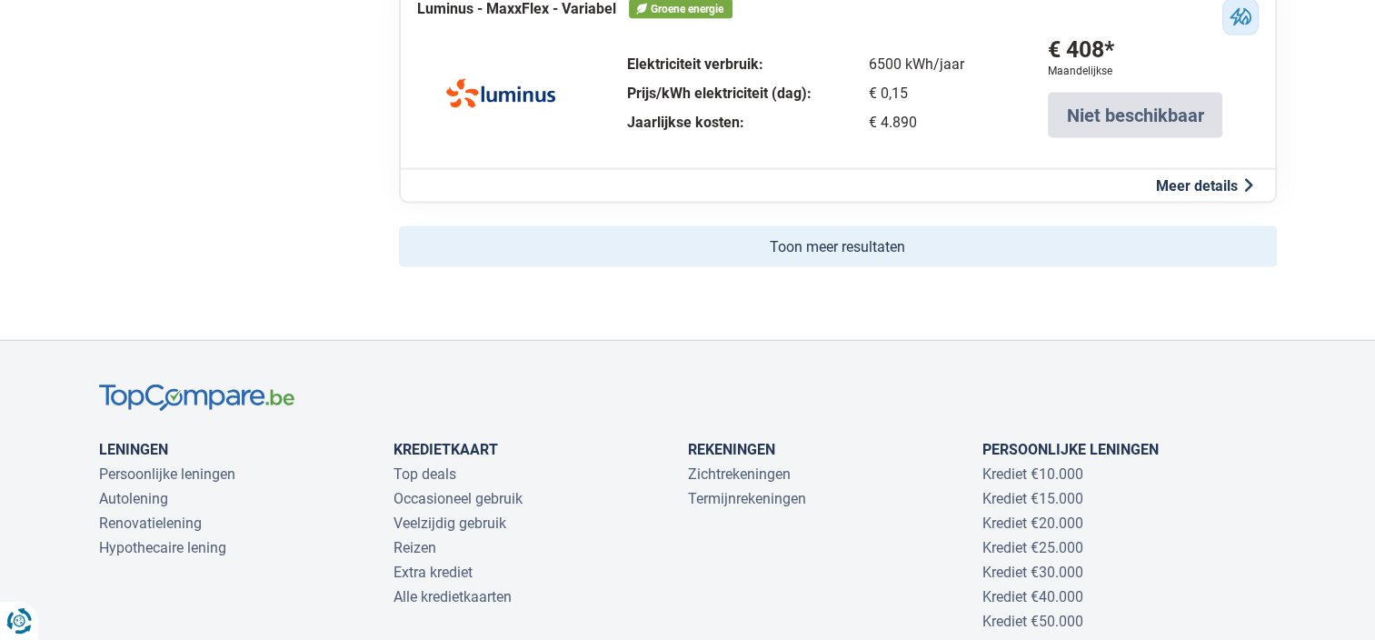
scroll to position [3883, 0]
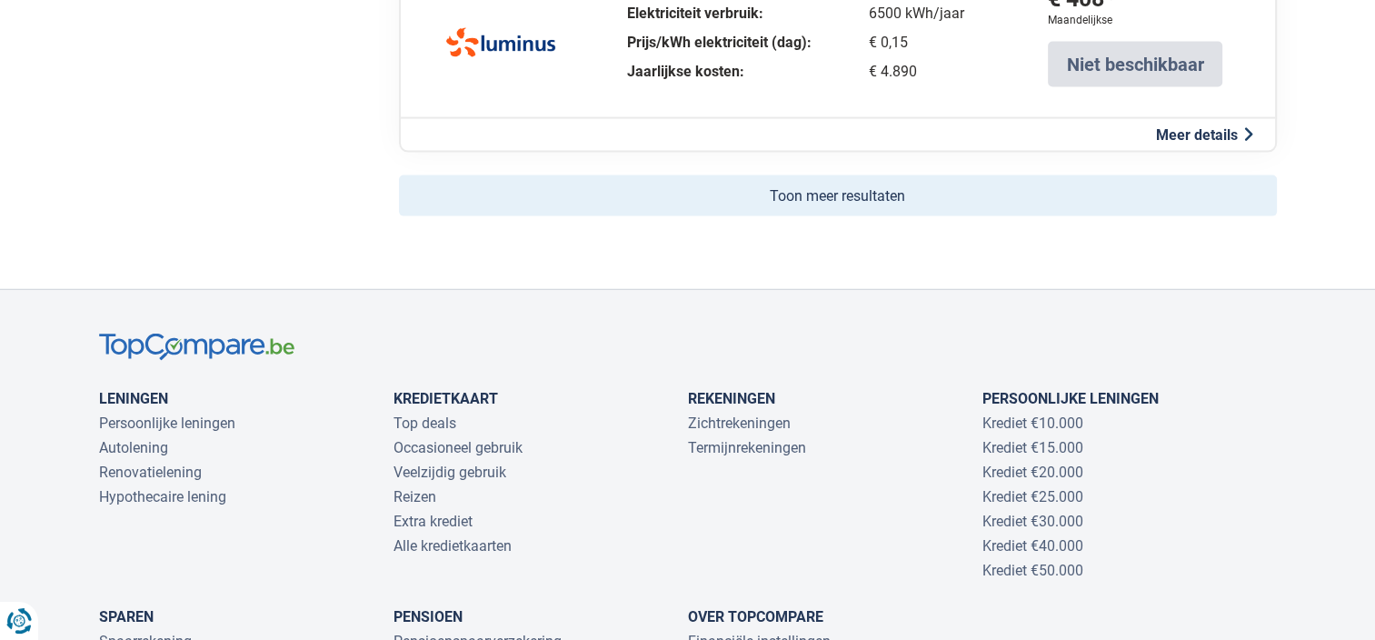
click at [841, 177] on button "Toon meer resultaten" at bounding box center [838, 195] width 878 height 41
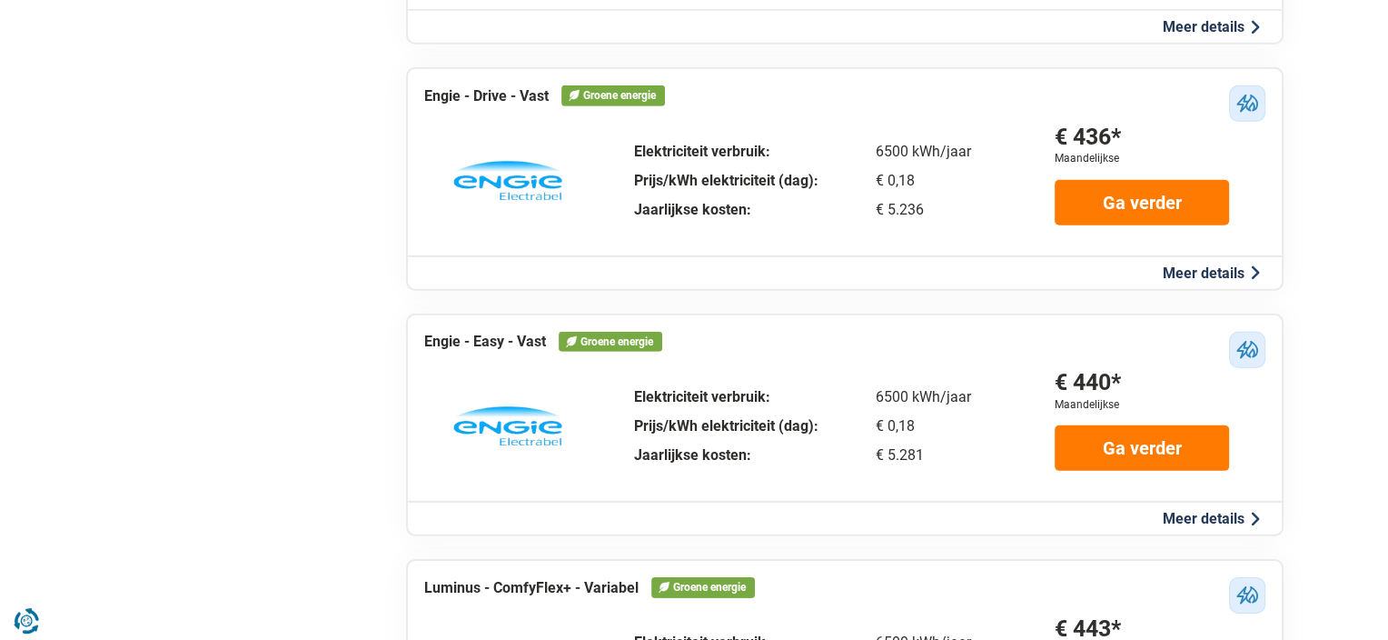
scroll to position [5428, 0]
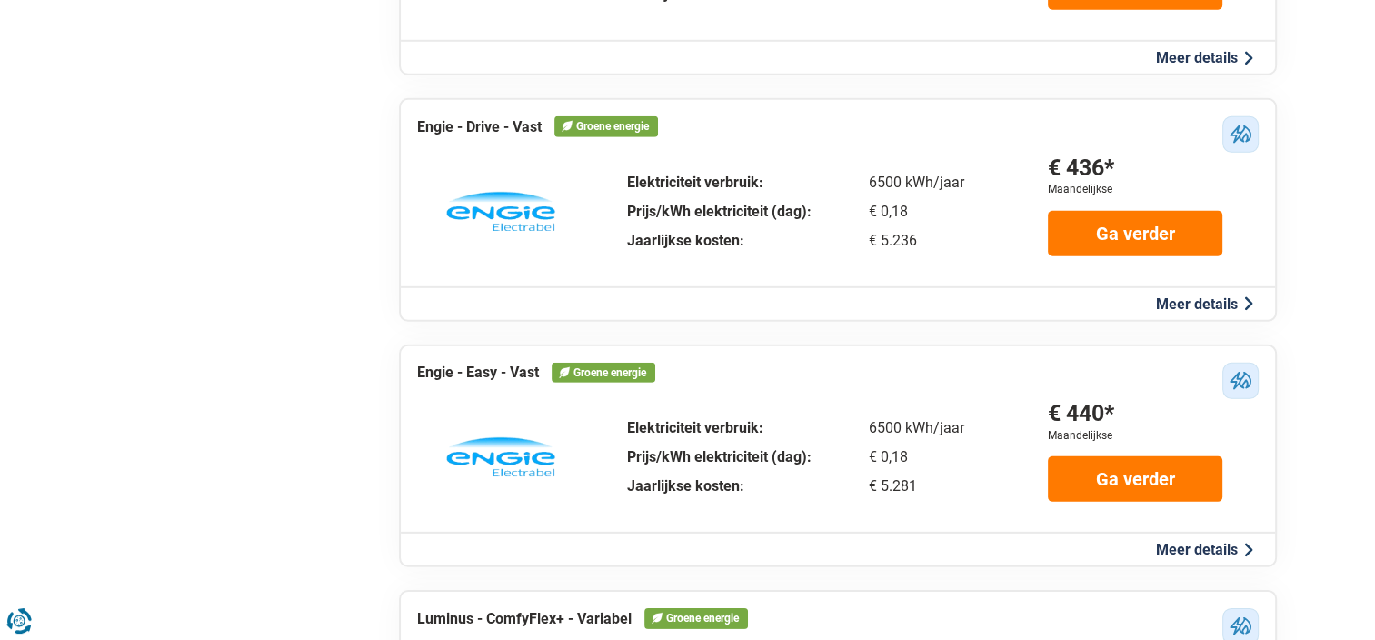
click at [1222, 294] on button "Meer details" at bounding box center [1204, 303] width 108 height 19
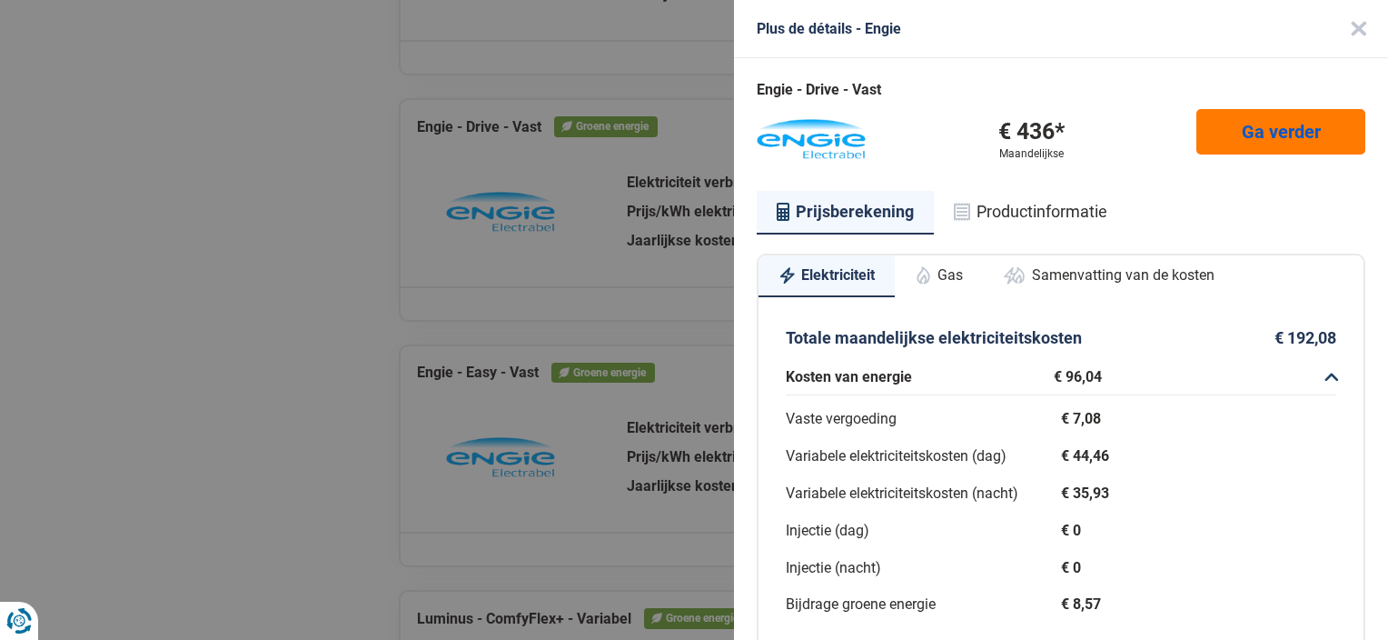
click at [1265, 126] on link "Ga verder" at bounding box center [1281, 131] width 169 height 45
click at [1255, 127] on link "Ga verder" at bounding box center [1281, 131] width 169 height 45
